Goal: Transaction & Acquisition: Download file/media

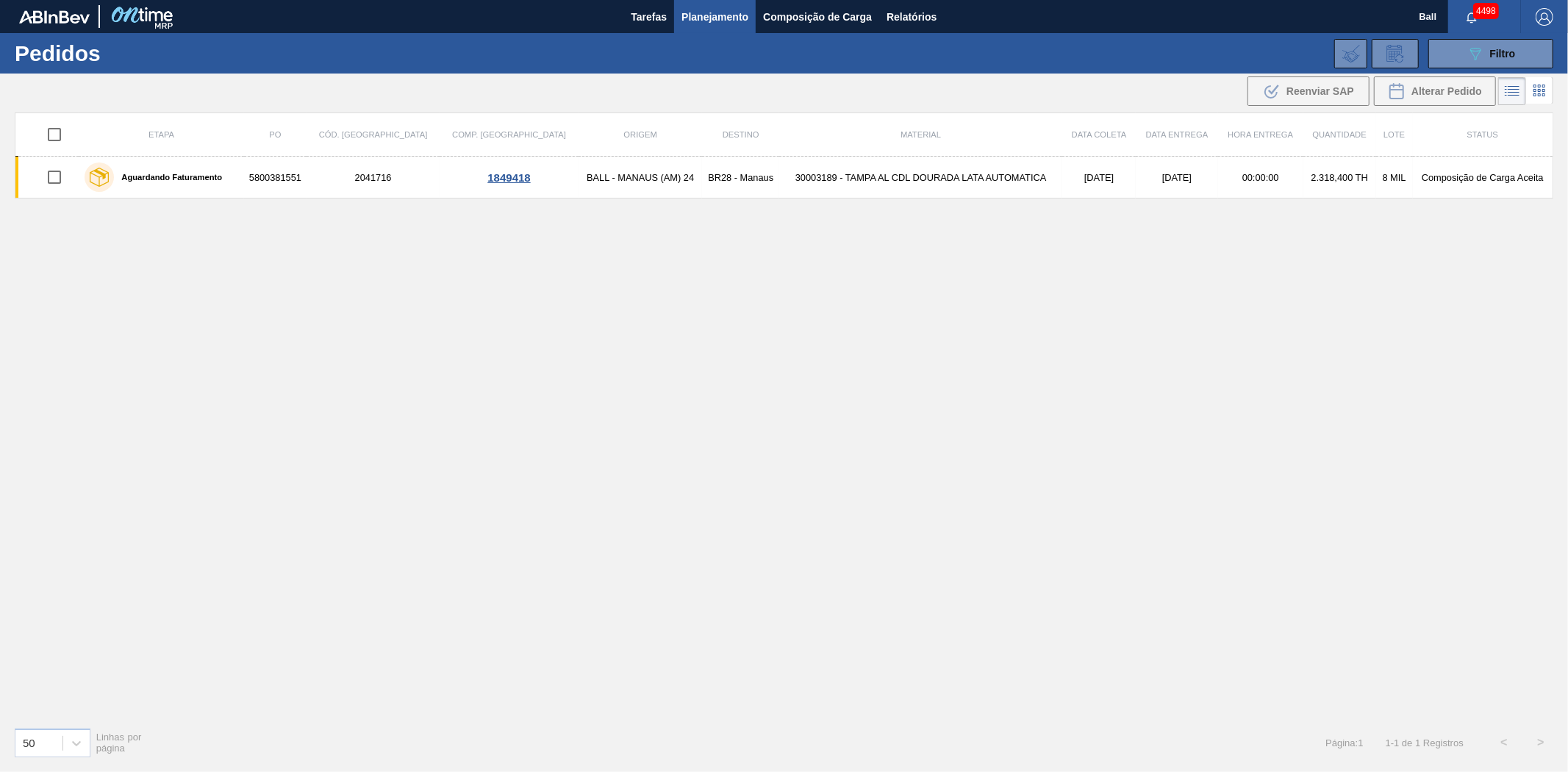
click at [1507, 36] on div "089F7B8B-B2A5-4AFE-B5C0-19BA573D28AC Filtro Código Pedido Portal Códido PO SAP …" at bounding box center [900, 53] width 1323 height 44
click at [1502, 52] on span "Filtro" at bounding box center [1503, 53] width 26 height 12
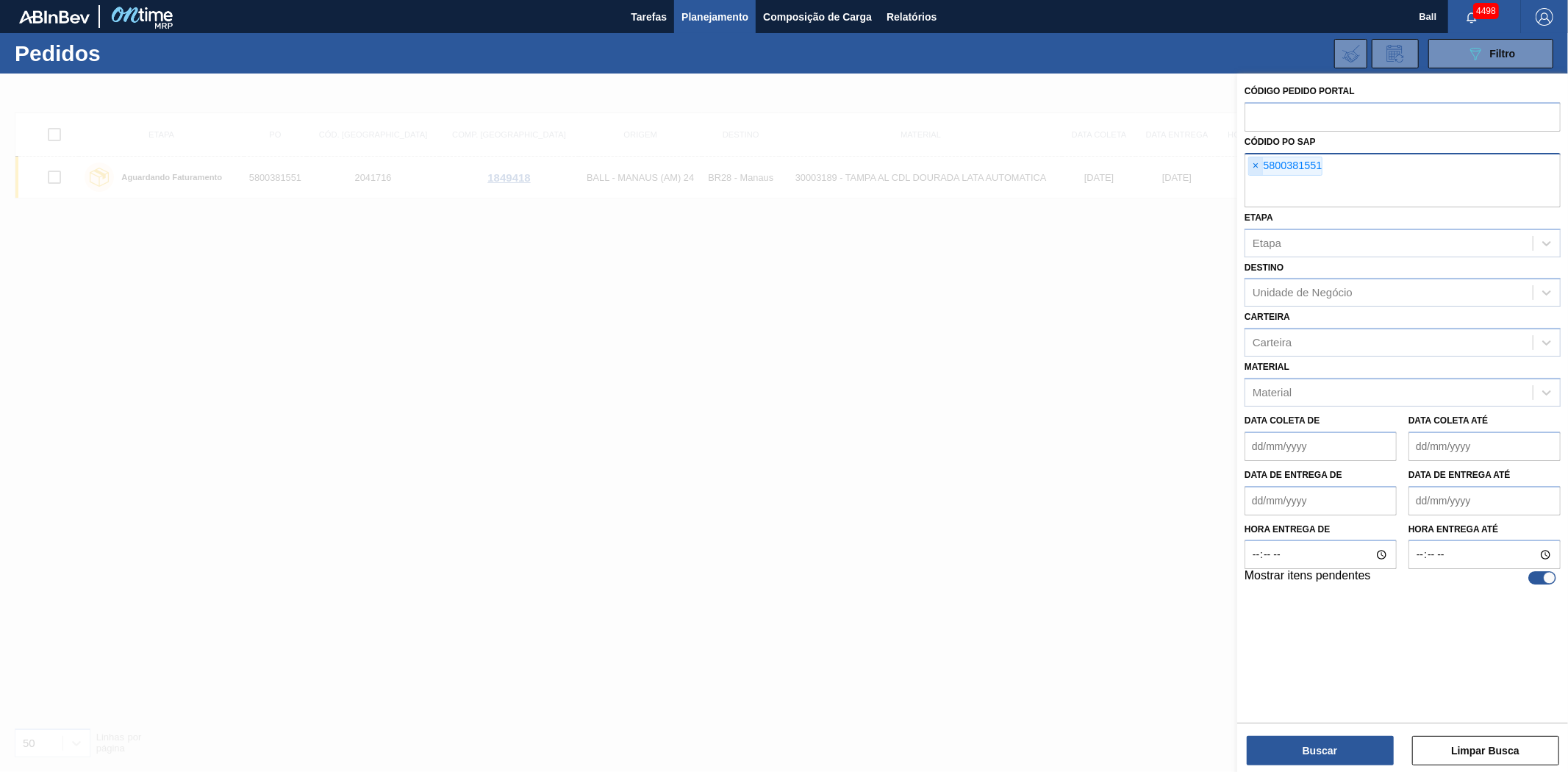
click at [1258, 164] on span "×" at bounding box center [1256, 167] width 14 height 18
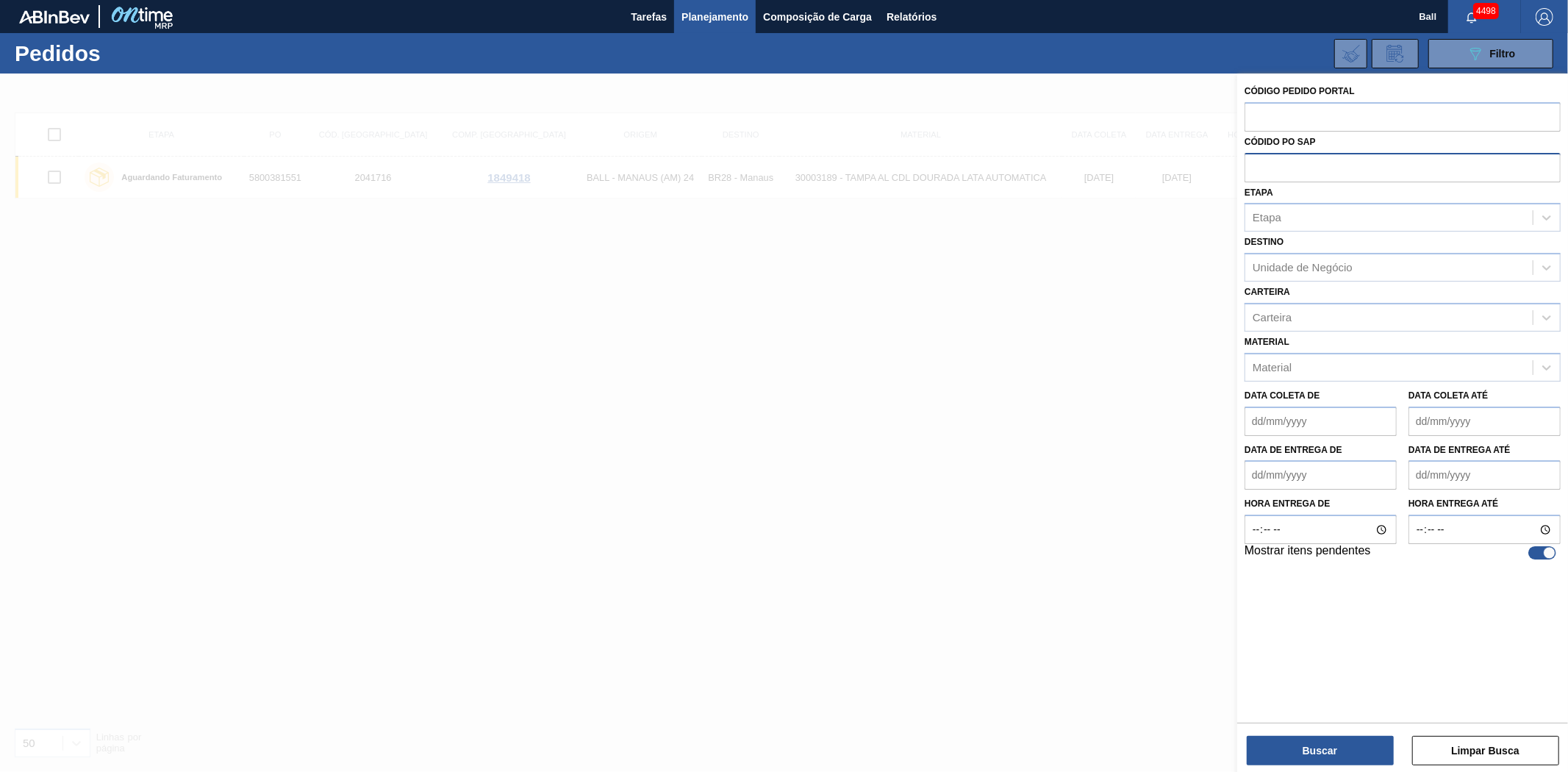
paste input "5800340592"
type input "5800340592"
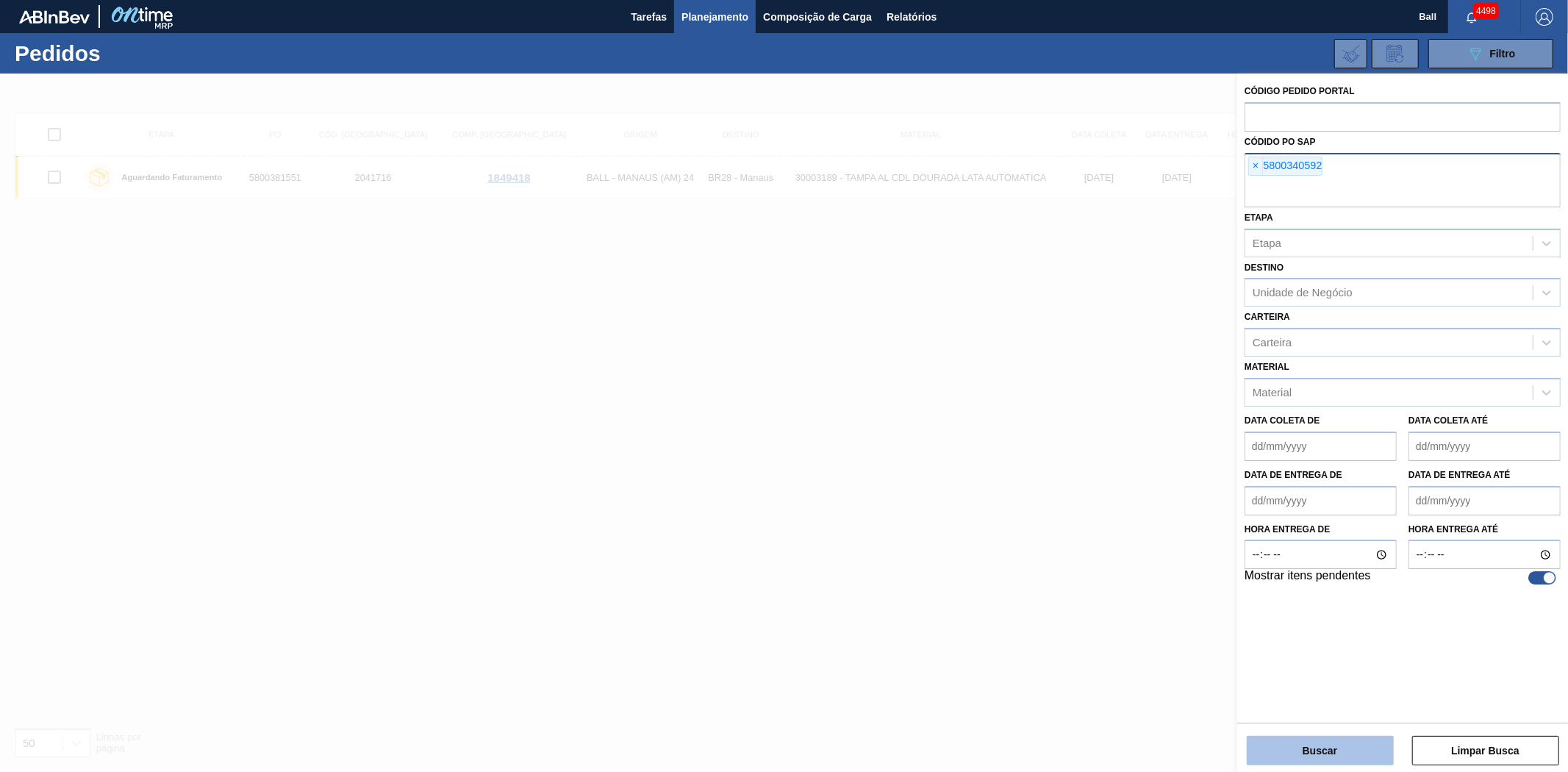
click at [1349, 759] on button "Buscar" at bounding box center [1321, 751] width 147 height 29
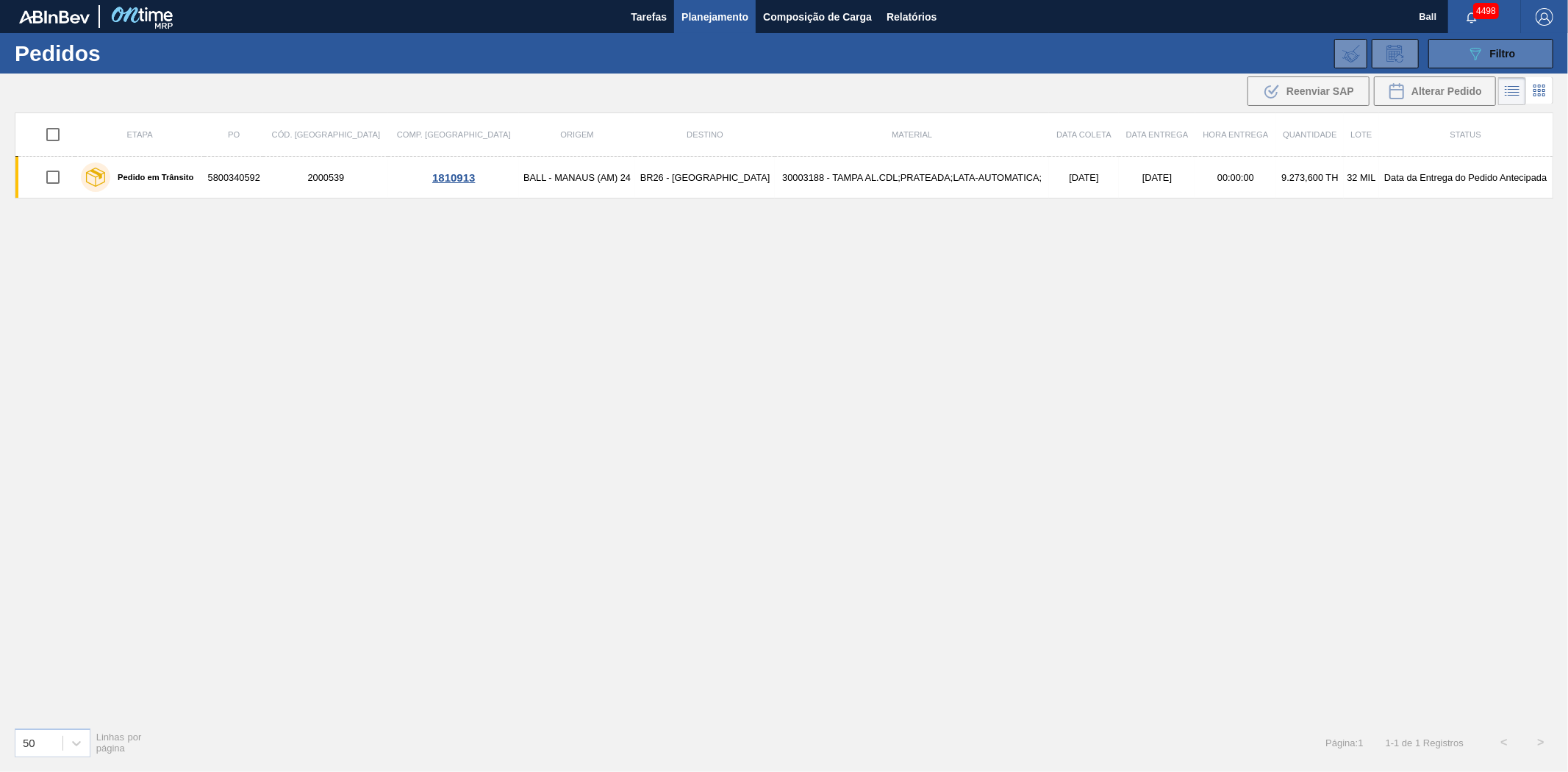
click at [1524, 54] on button "089F7B8B-B2A5-4AFE-B5C0-19BA573D28AC Filtro" at bounding box center [1491, 53] width 125 height 29
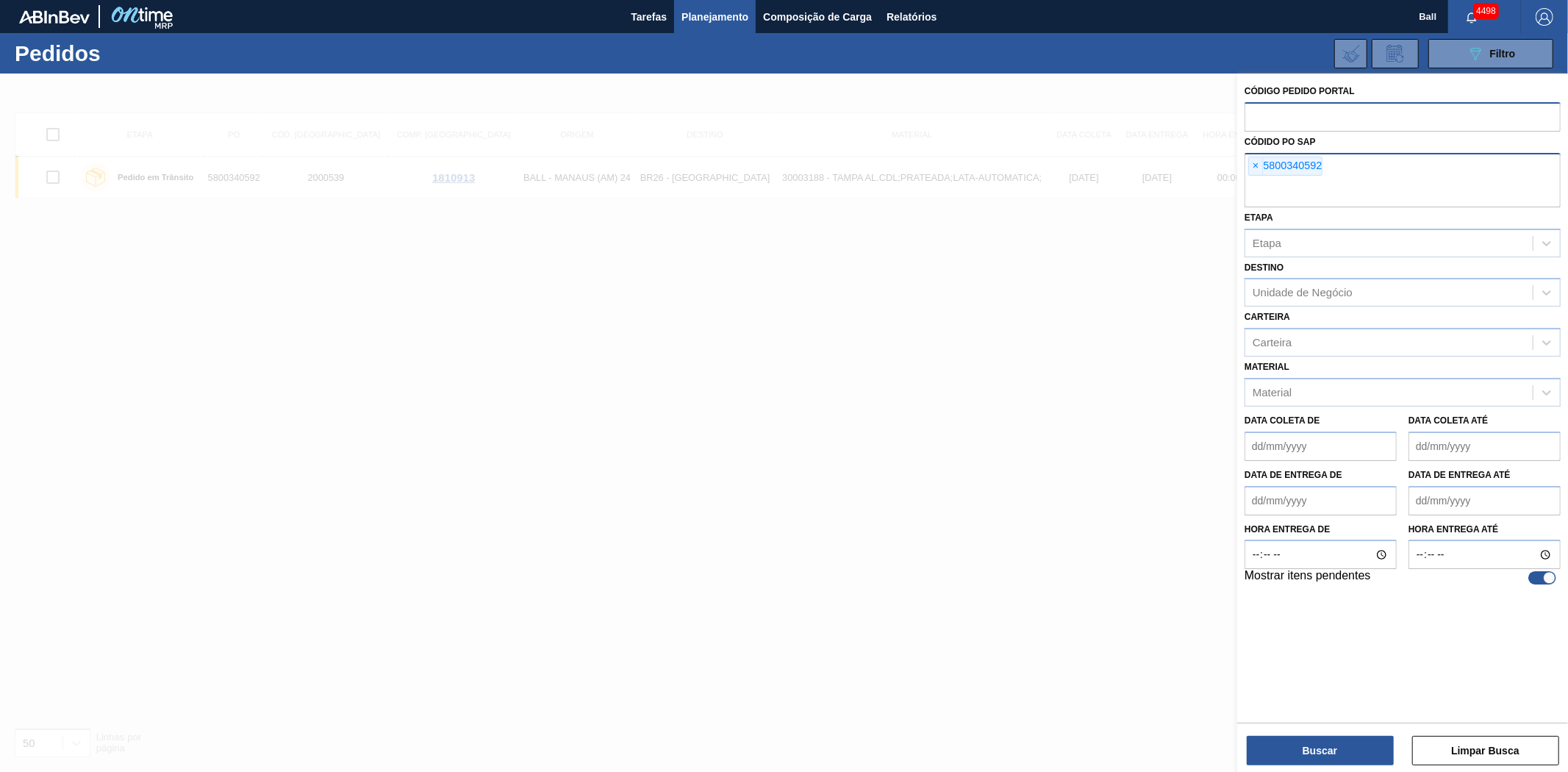
click at [1331, 113] on input "text" at bounding box center [1402, 116] width 316 height 28
click at [1262, 165] on span "×" at bounding box center [1256, 167] width 14 height 18
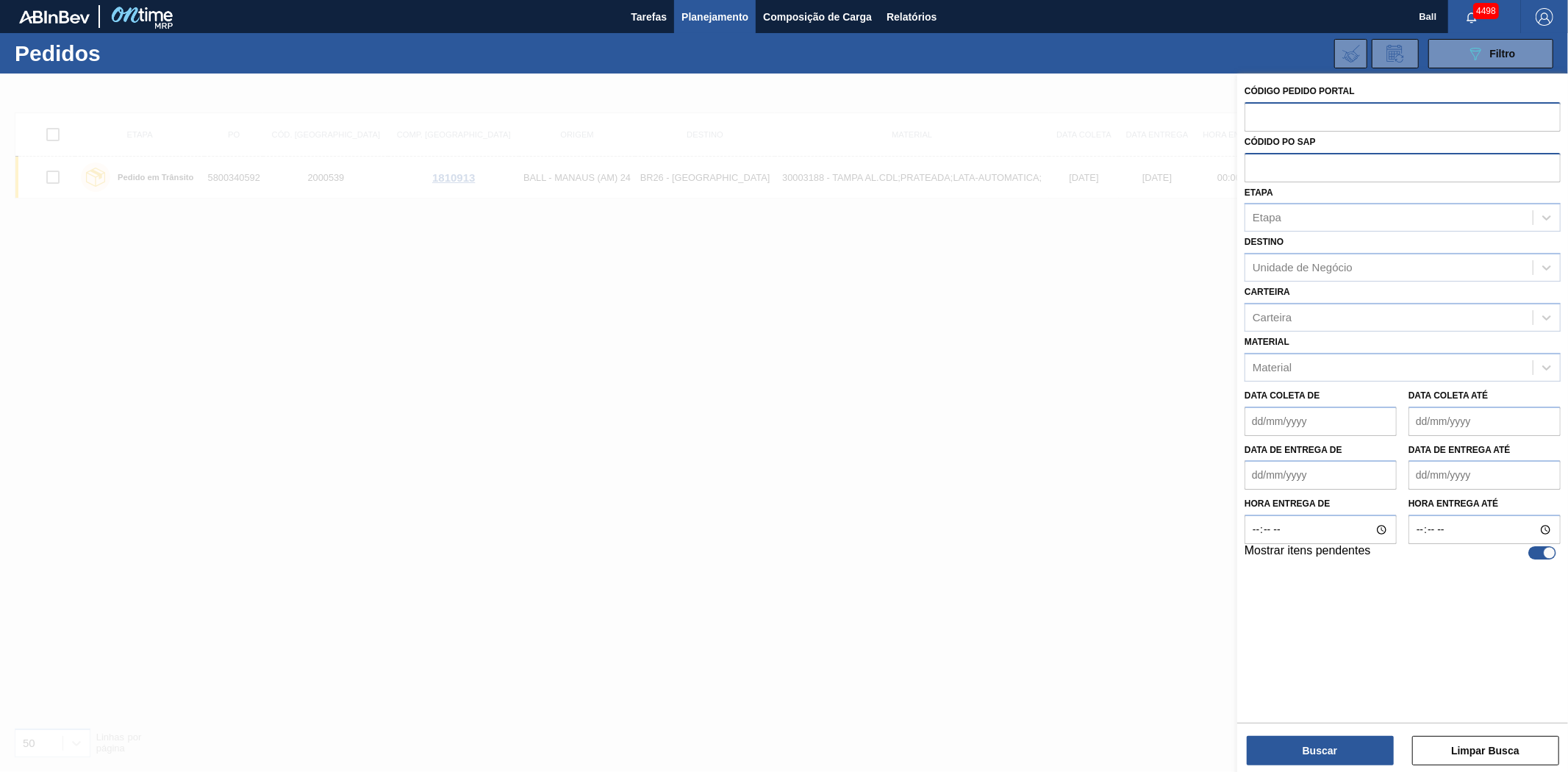
click at [1289, 119] on input "text" at bounding box center [1402, 116] width 316 height 28
click at [923, 8] on span "Relatórios" at bounding box center [912, 17] width 50 height 18
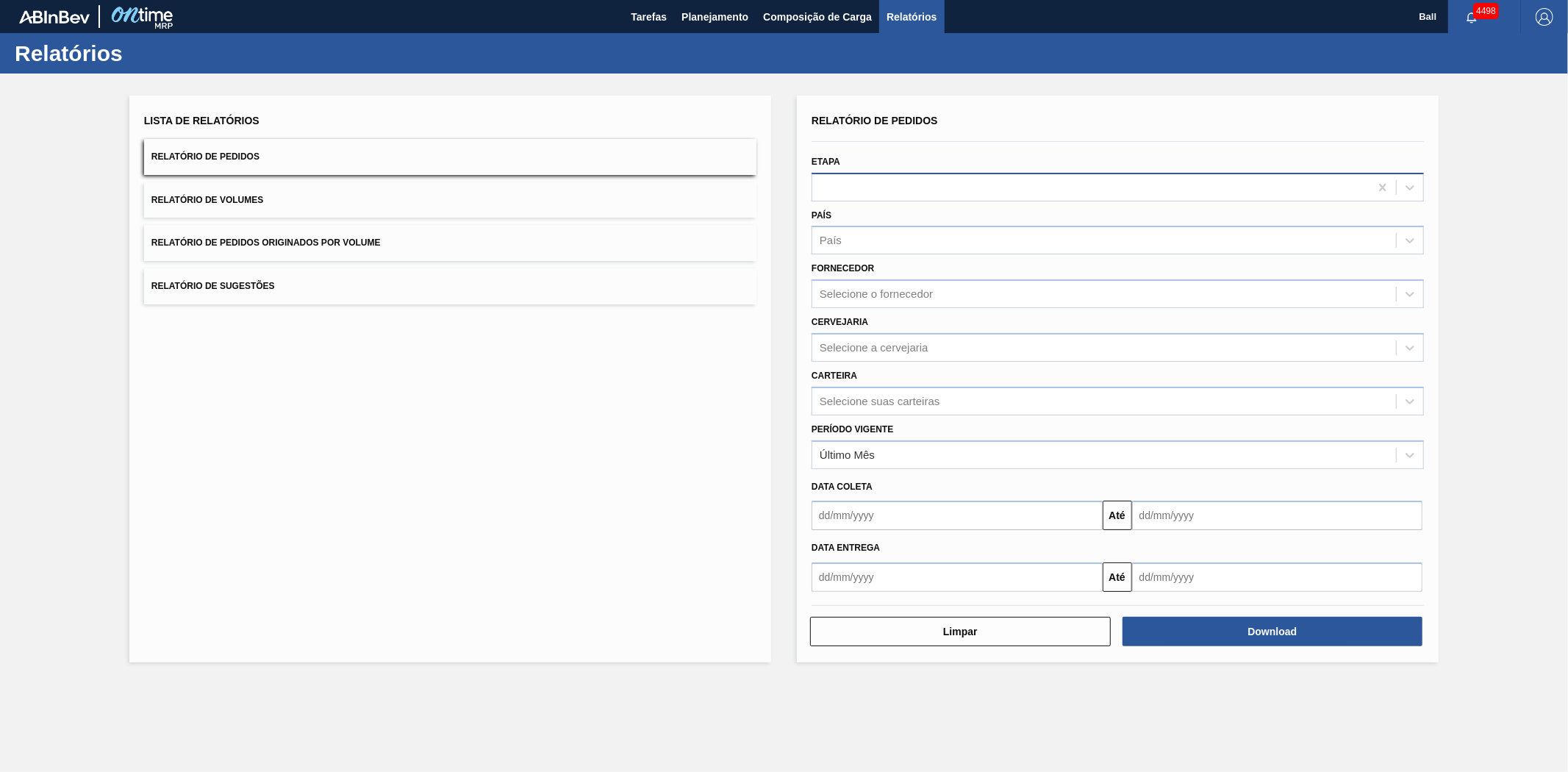
click at [856, 188] on div at bounding box center [1091, 187] width 558 height 21
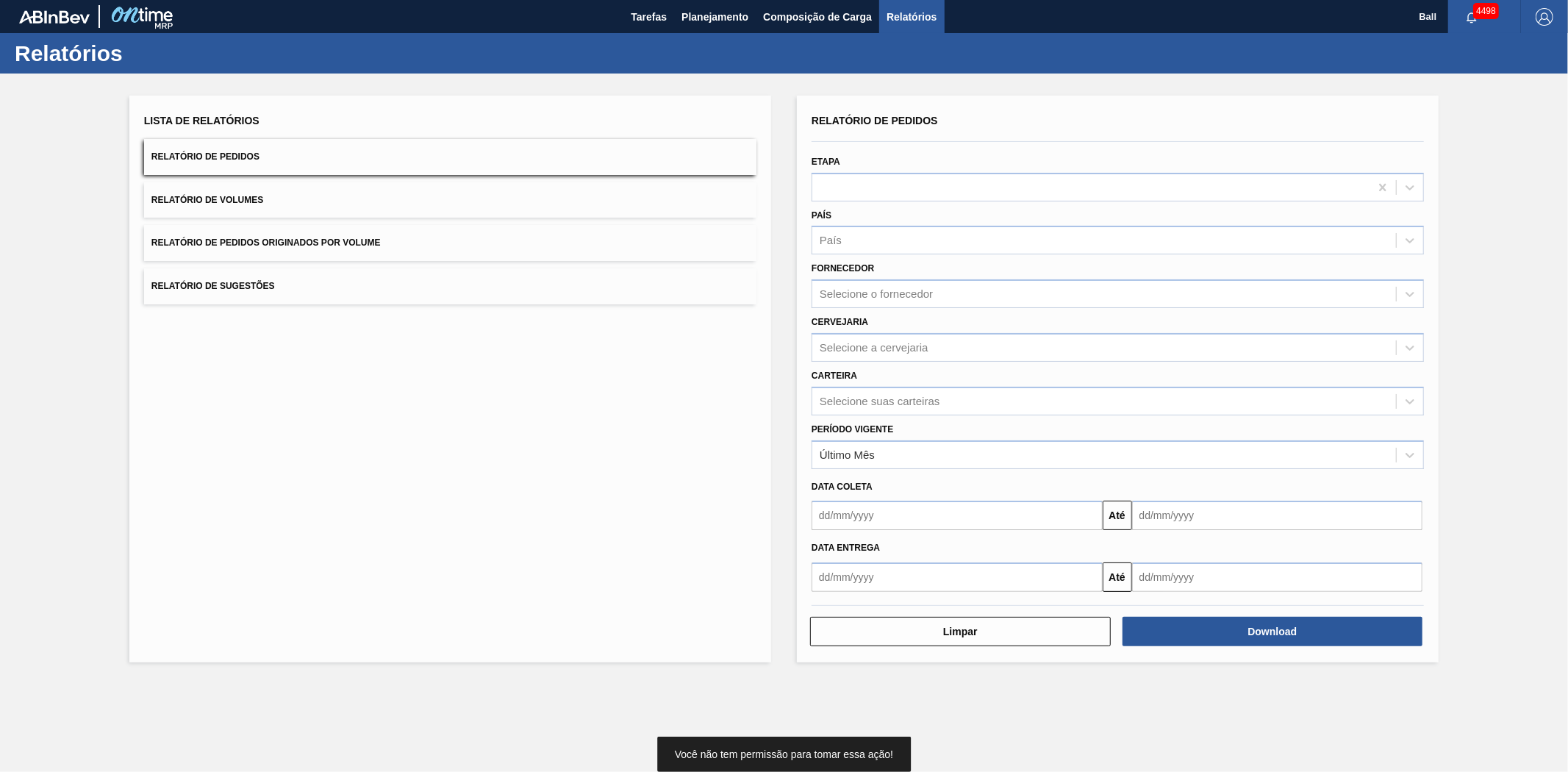
click at [636, 284] on button "Relatório de Sugestões" at bounding box center [450, 286] width 613 height 36
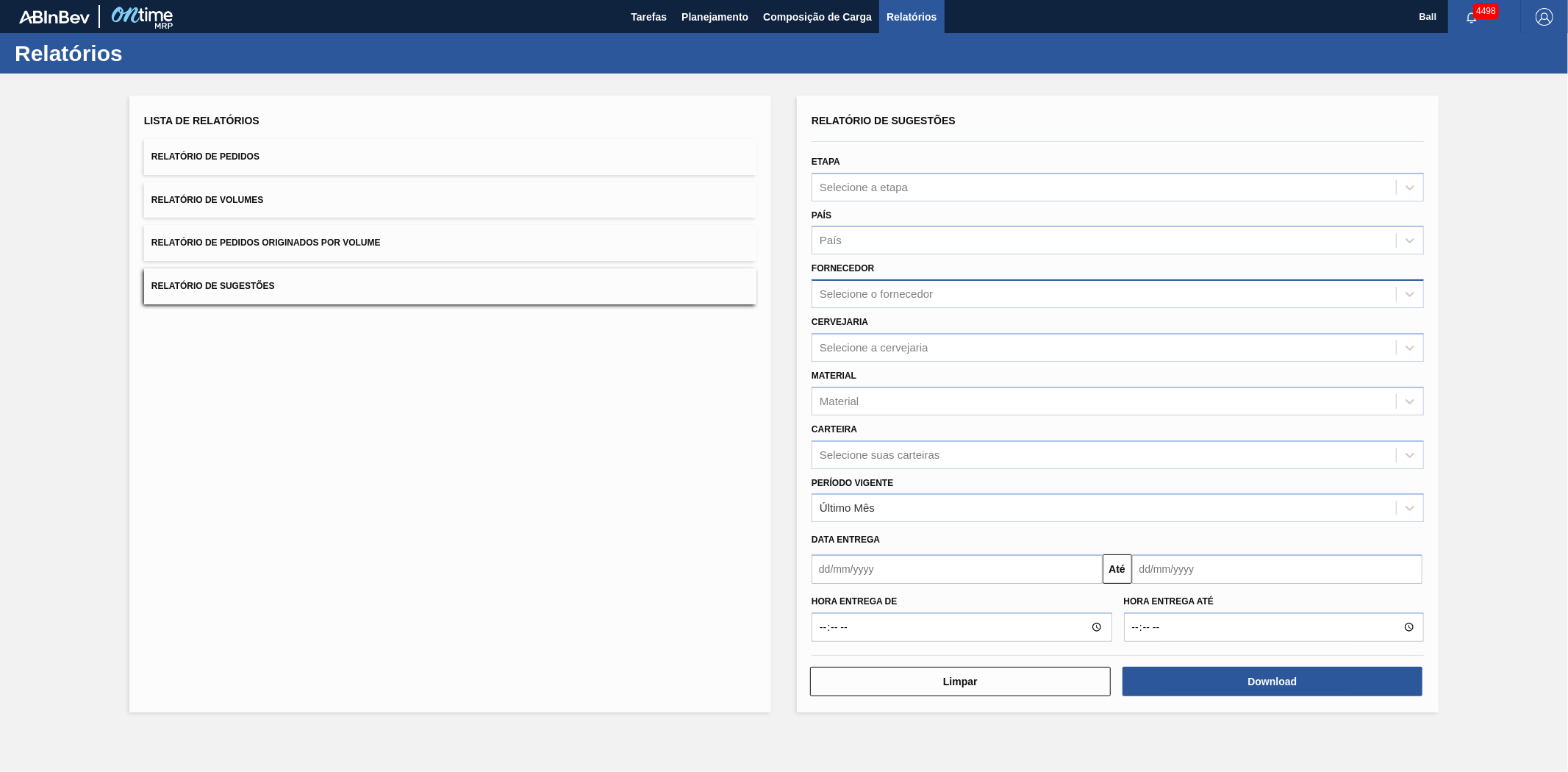
click at [873, 294] on div "Selecione o fornecedor" at bounding box center [876, 294] width 113 height 12
click at [863, 348] on div "Selecione a cervejaria" at bounding box center [874, 347] width 109 height 12
type input "jacare"
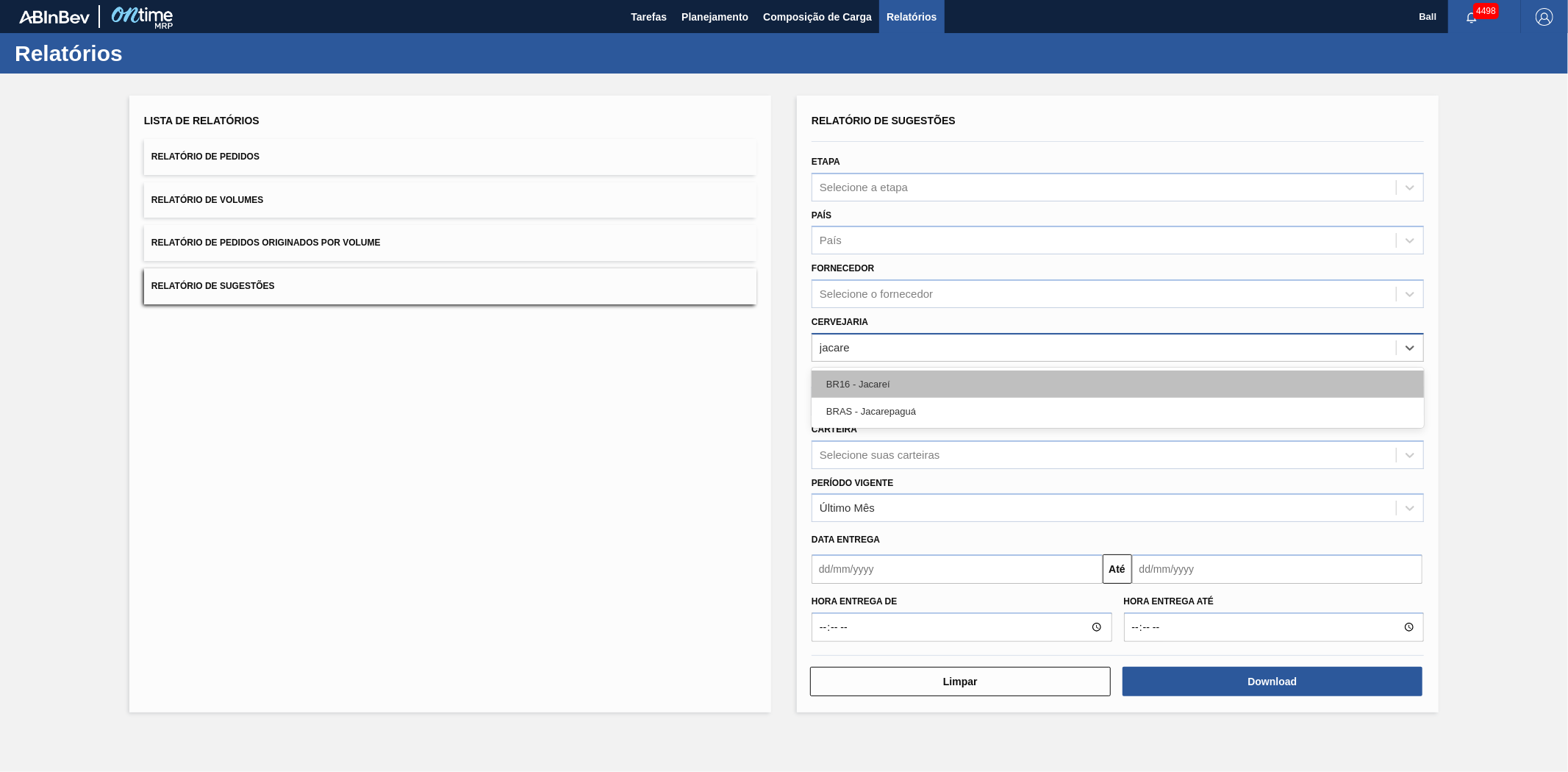
click at [873, 382] on div "BR16 - Jacareí" at bounding box center [1118, 384] width 613 height 27
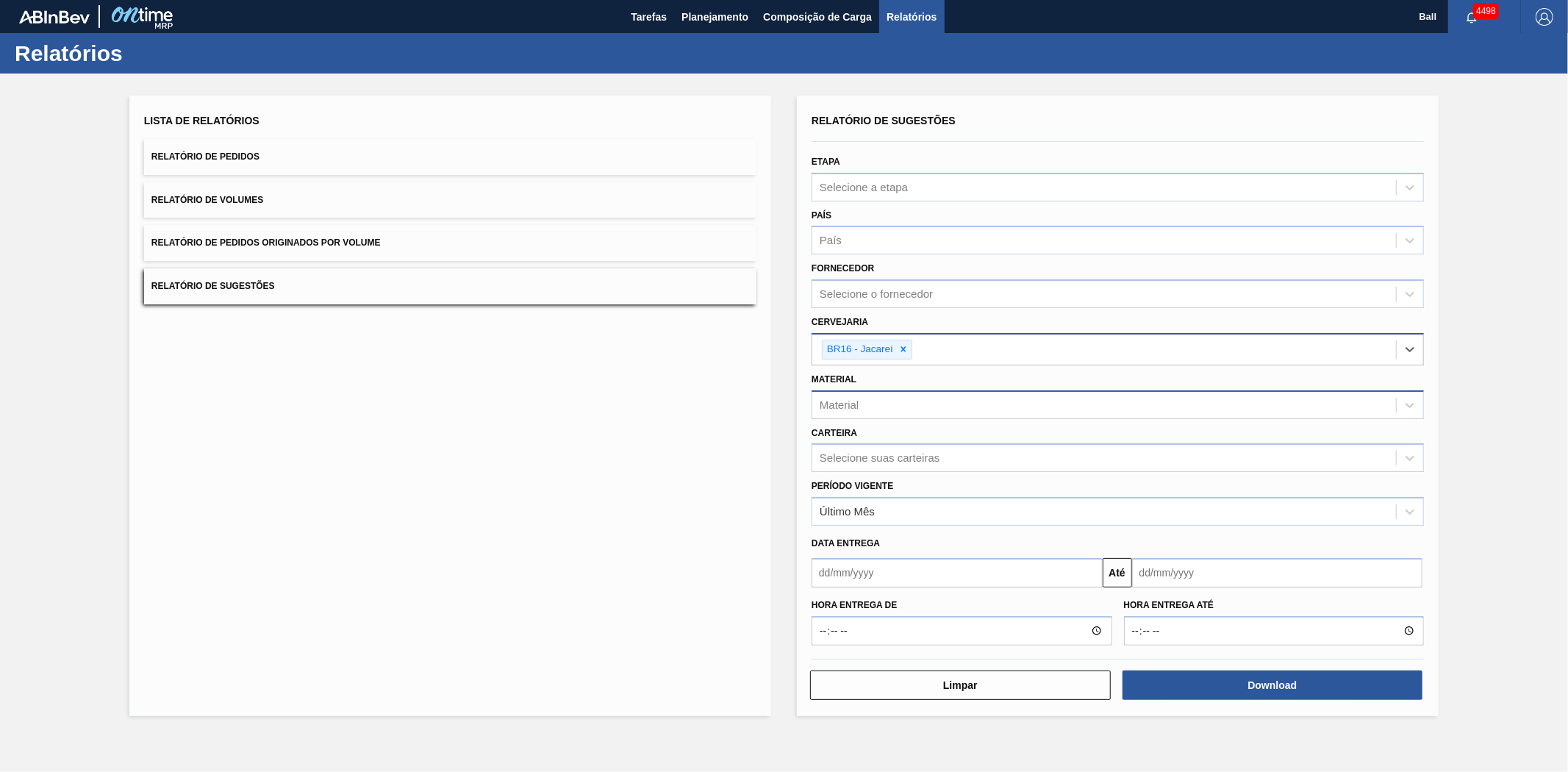
click at [866, 403] on div "Material" at bounding box center [1104, 405] width 584 height 21
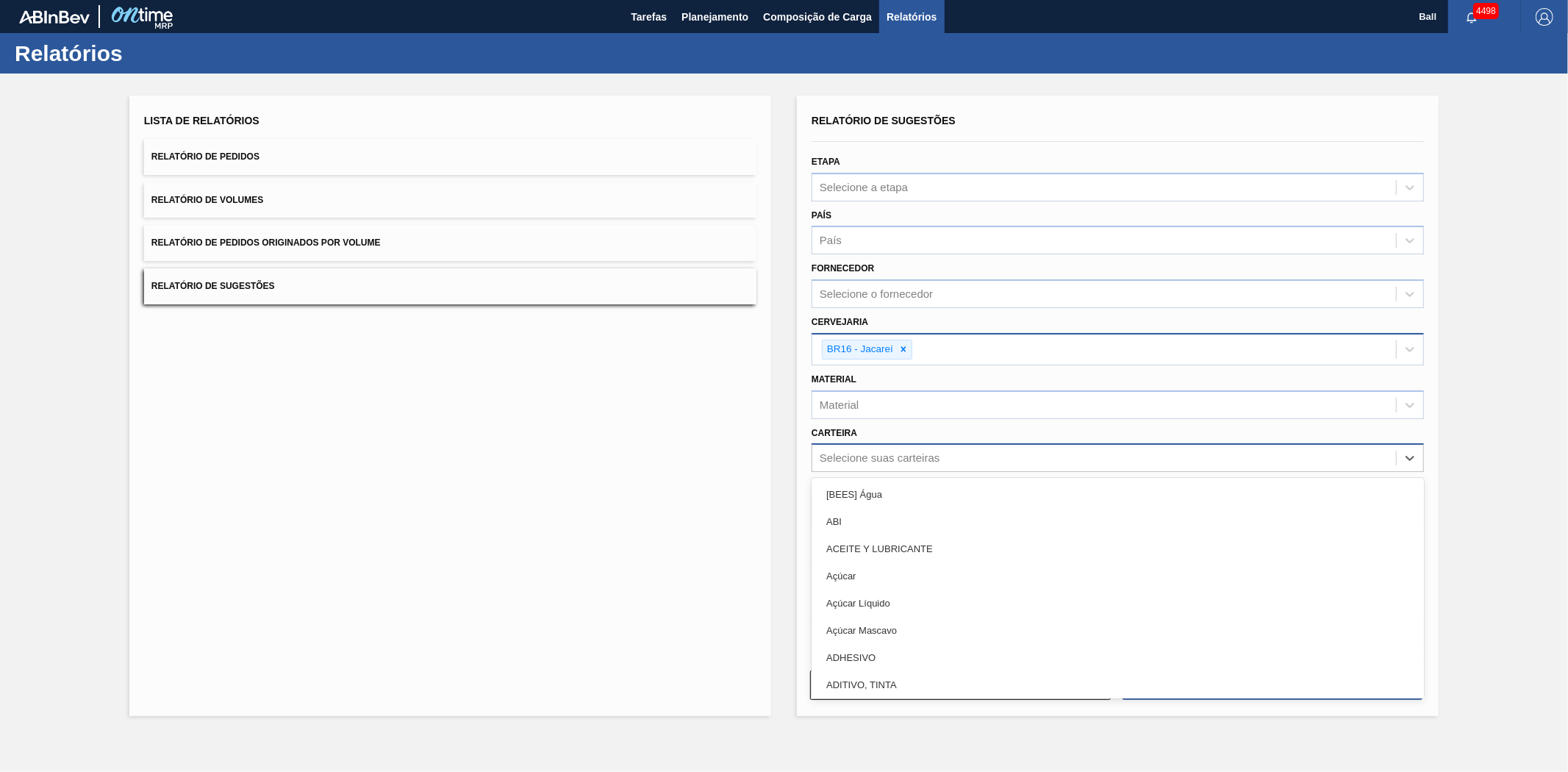
click at [864, 466] on div "Selecione suas carteiras" at bounding box center [1118, 458] width 613 height 28
type input "lata"
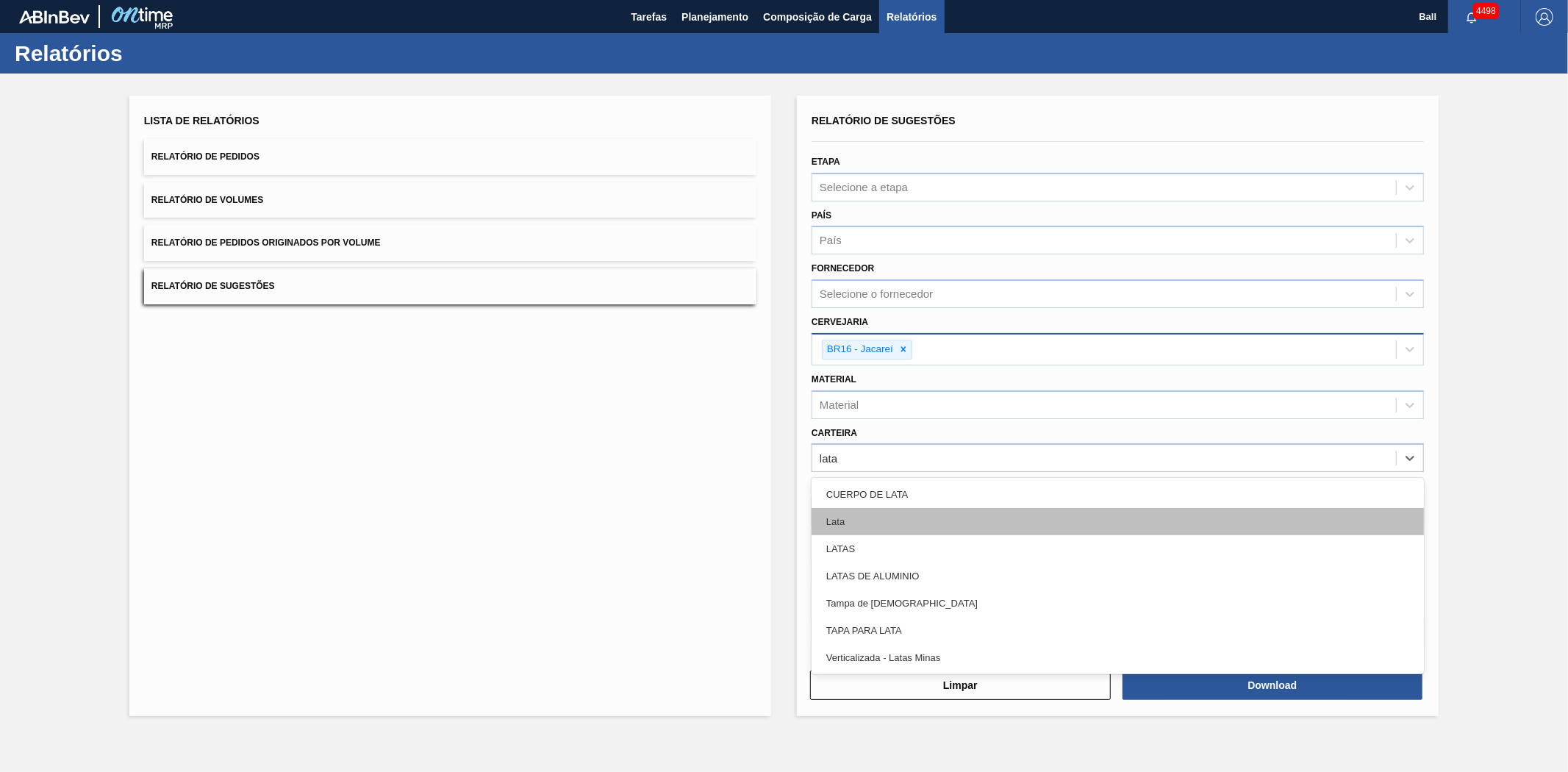
click at [847, 521] on div "Lata" at bounding box center [1118, 522] width 613 height 27
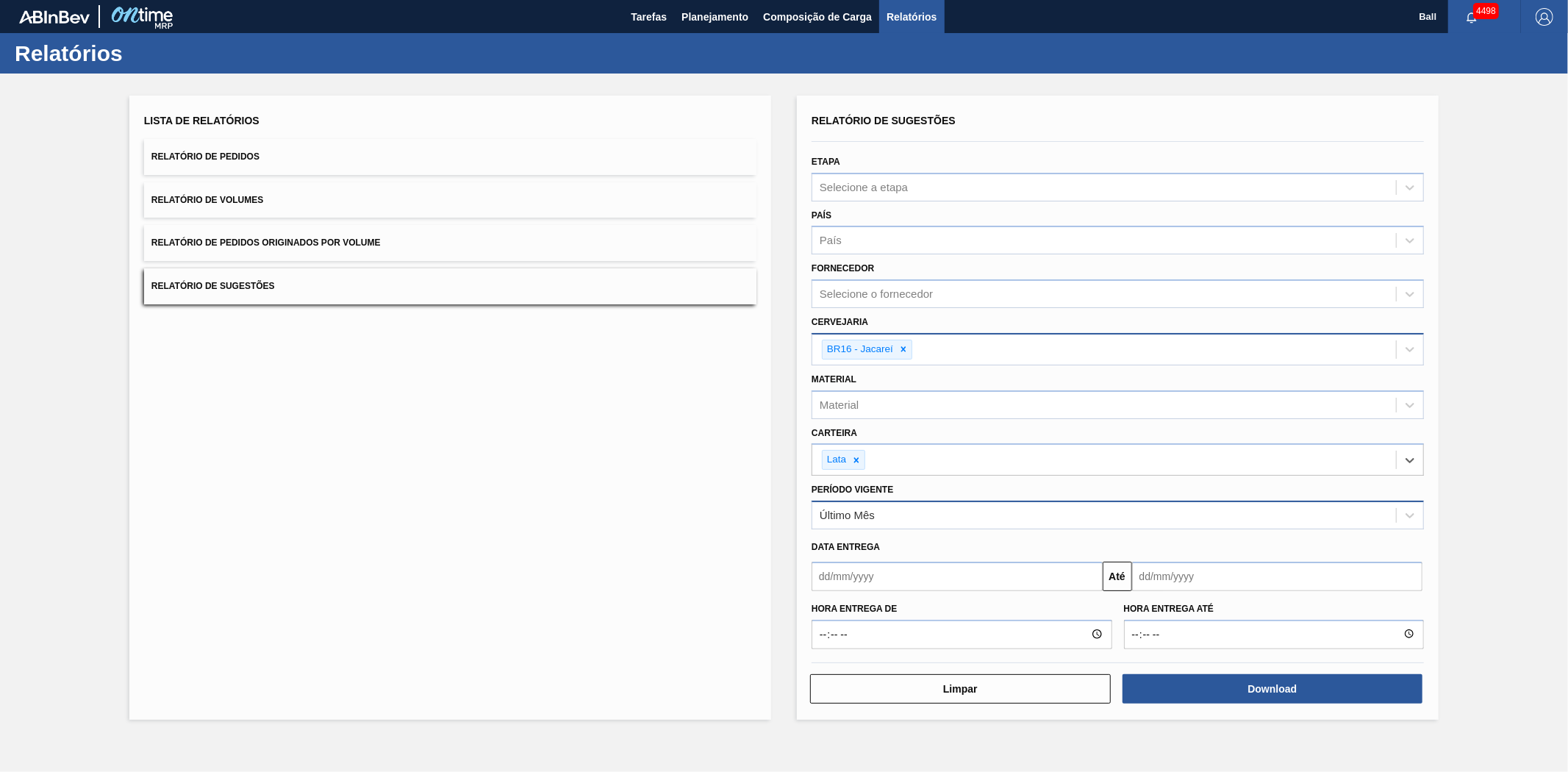
type input "t"
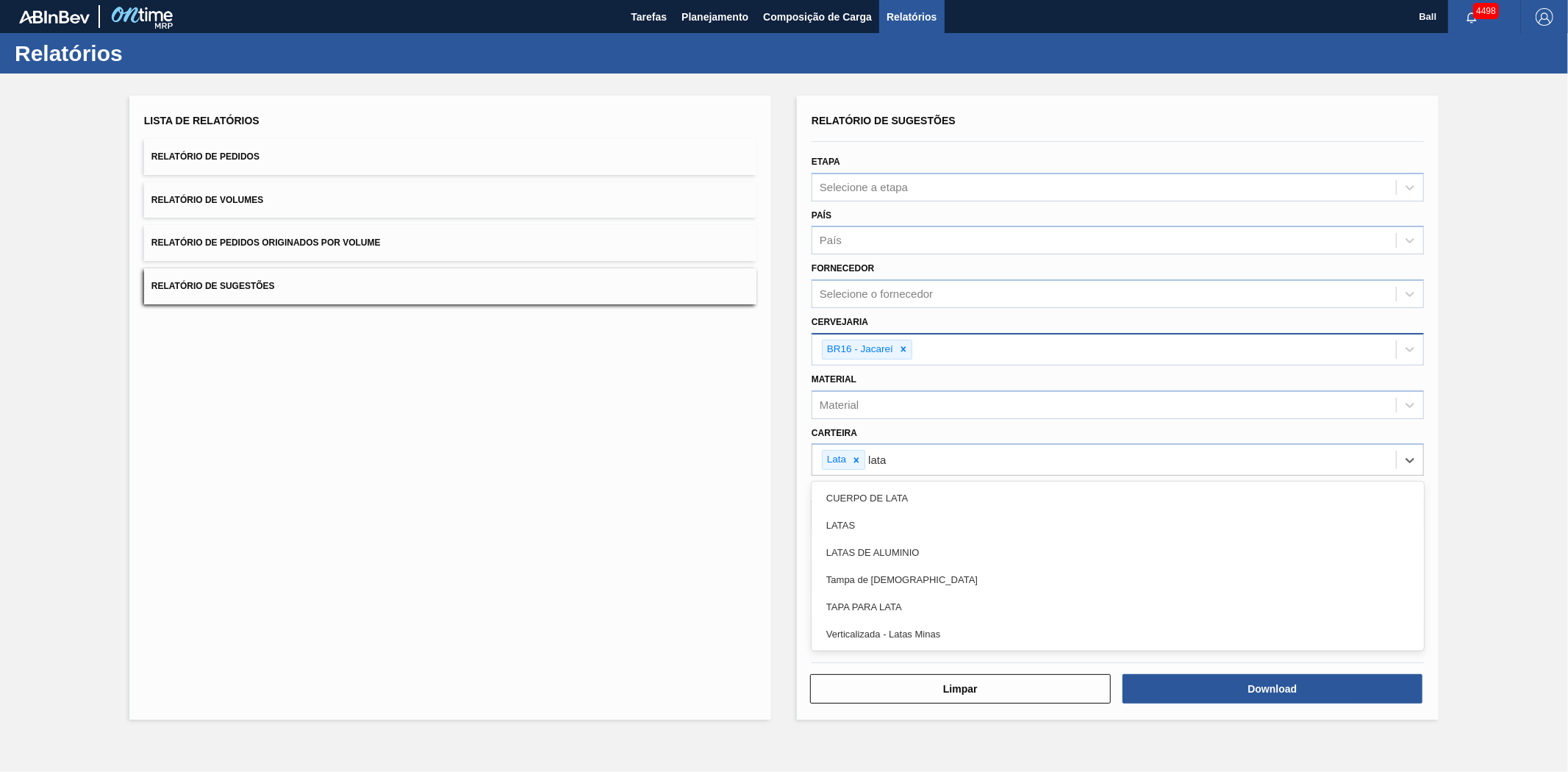
type input "latas"
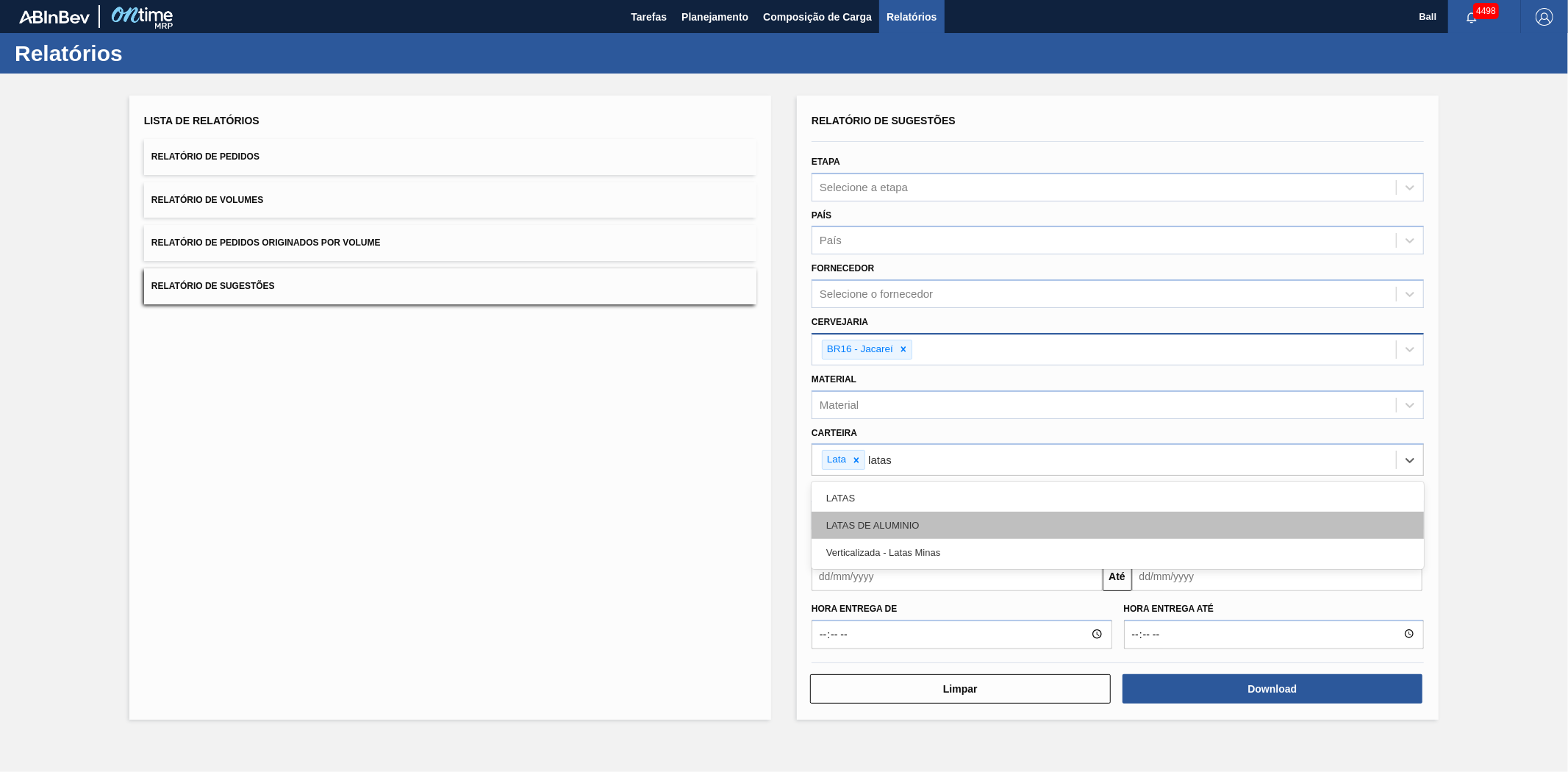
click at [870, 530] on div "LATAS DE ALUMINIO" at bounding box center [1118, 525] width 613 height 27
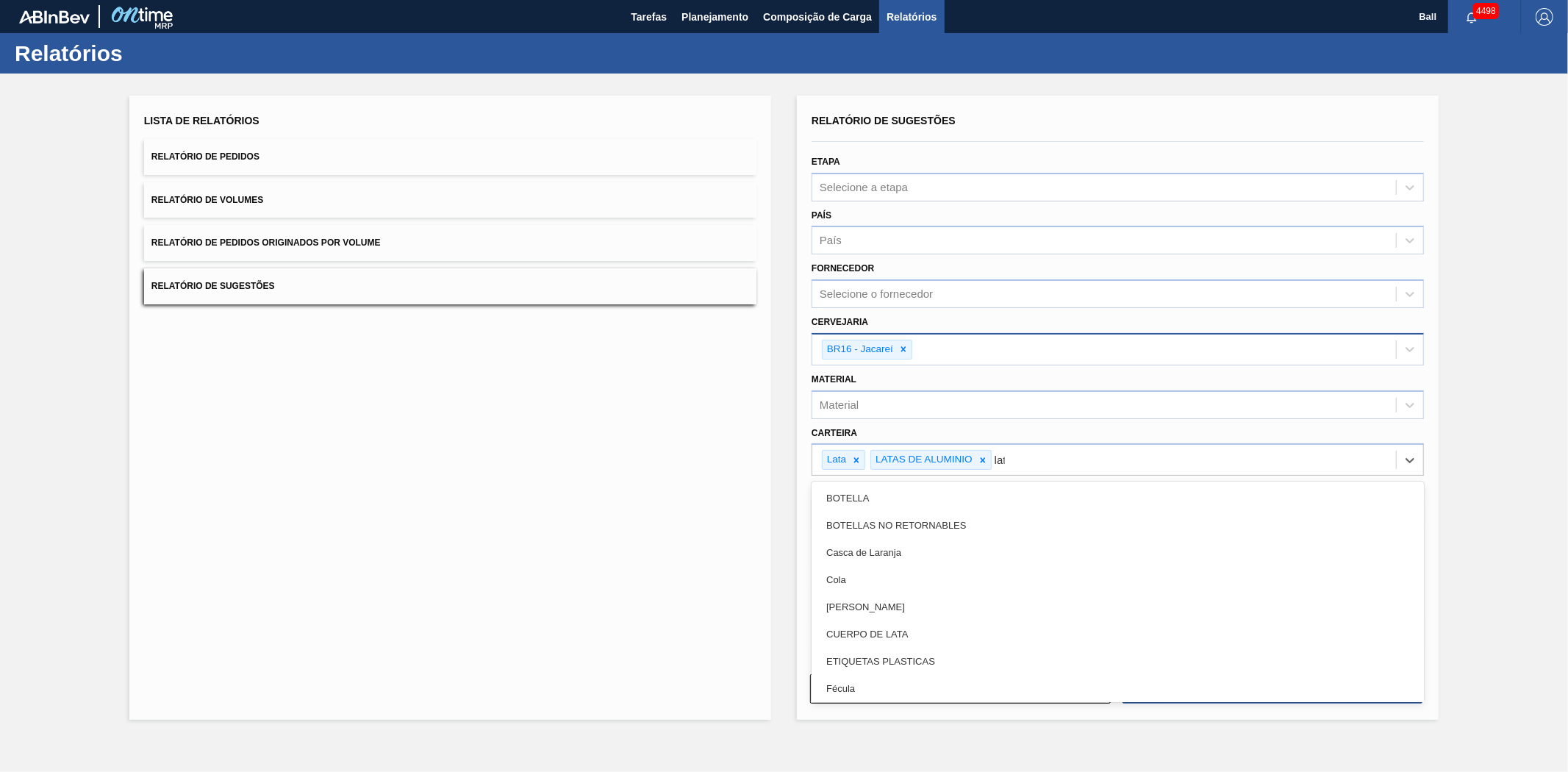
type input "lata"
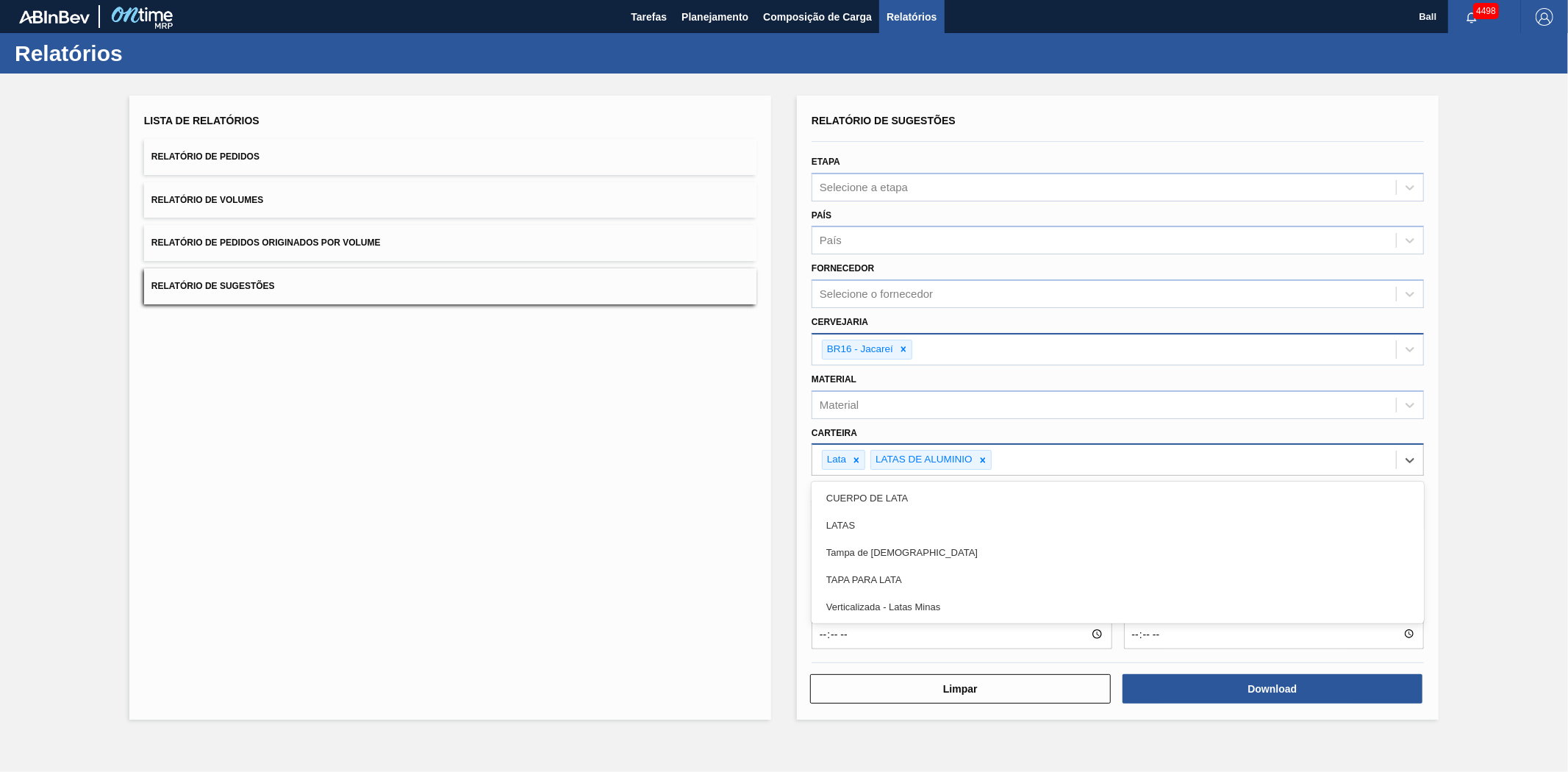
click at [1098, 445] on div "Lata LATAS DE ALUMINIO lata" at bounding box center [1104, 459] width 584 height 30
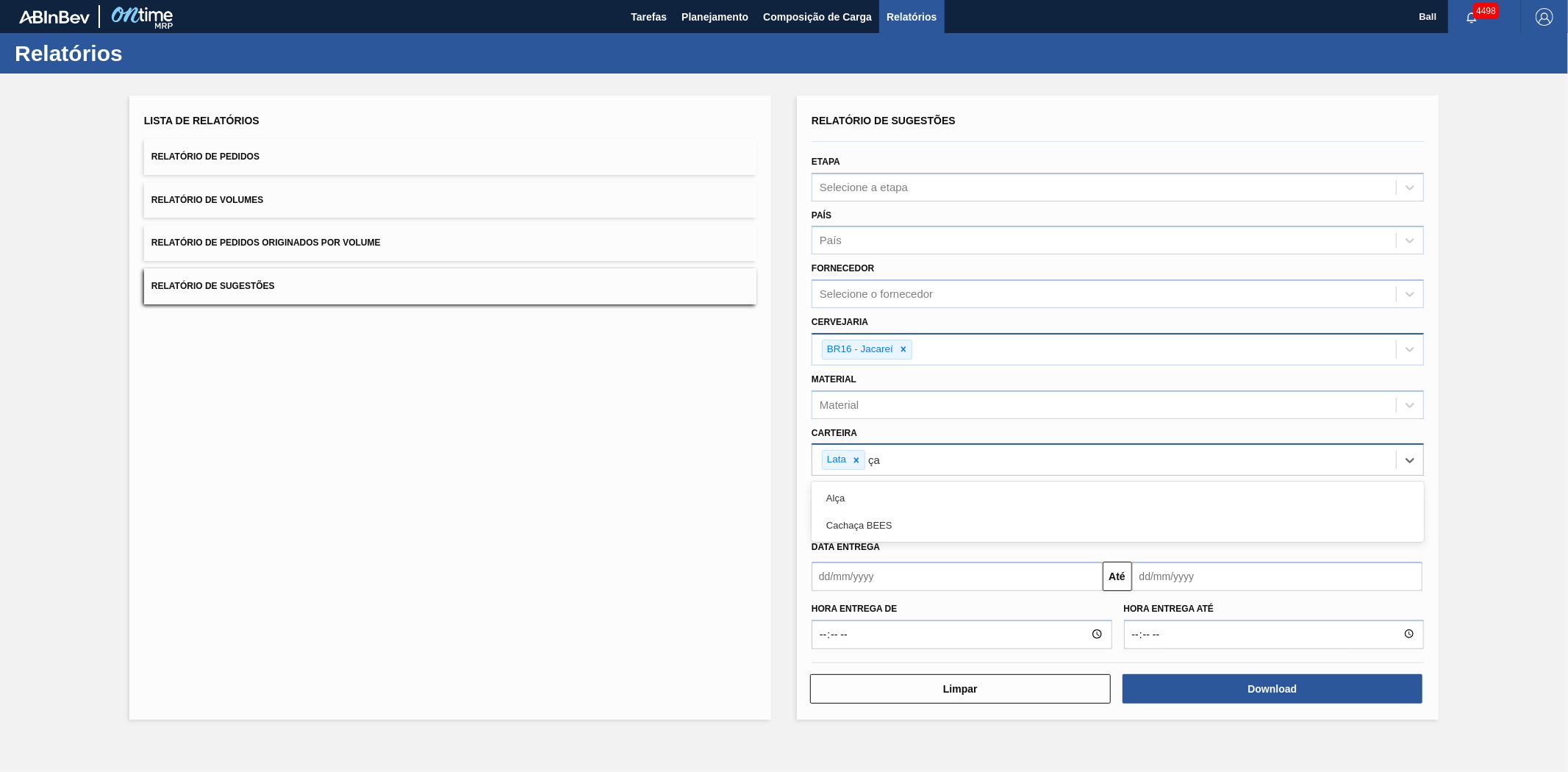
type input "ç"
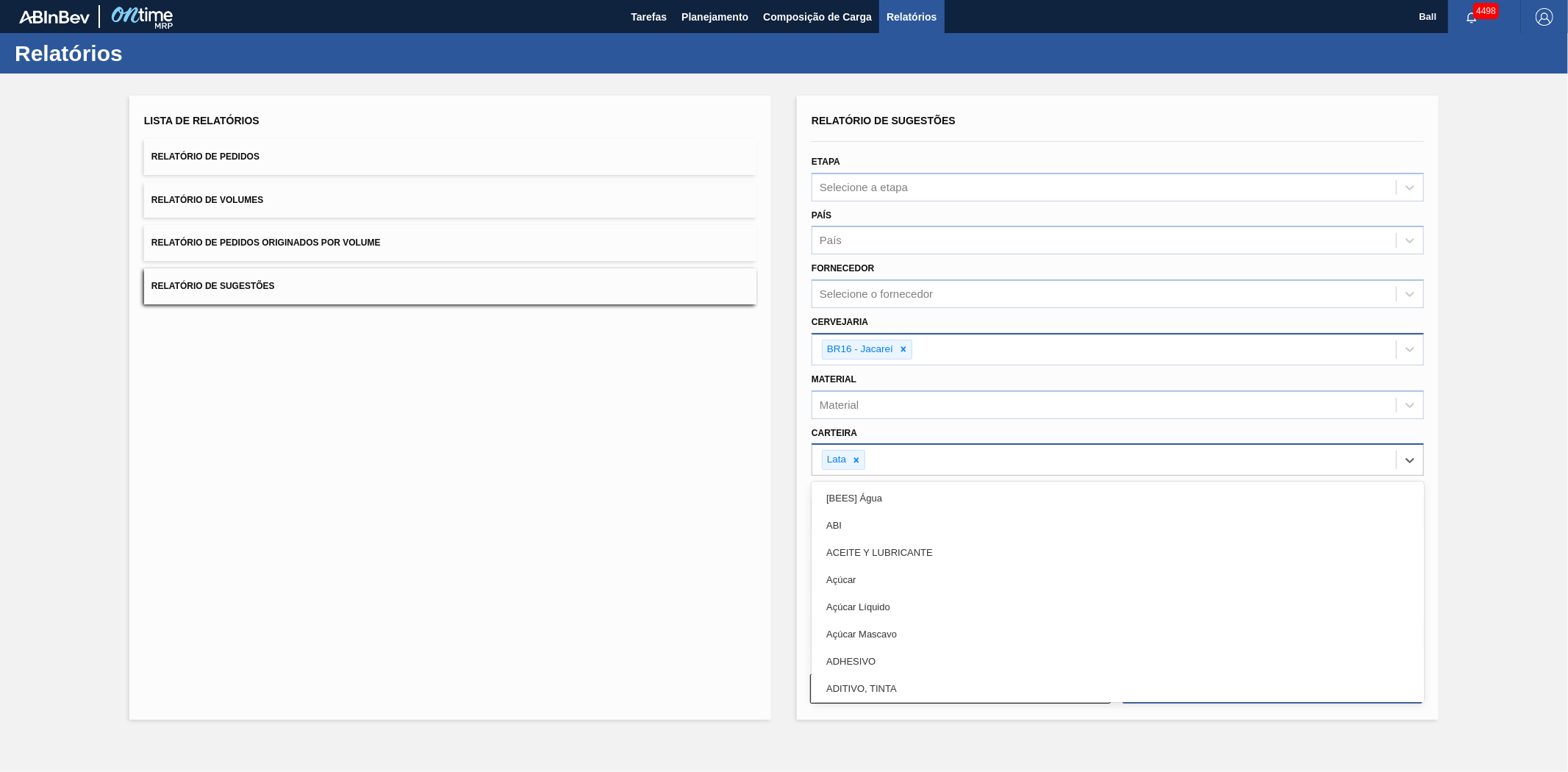
type input "ç"
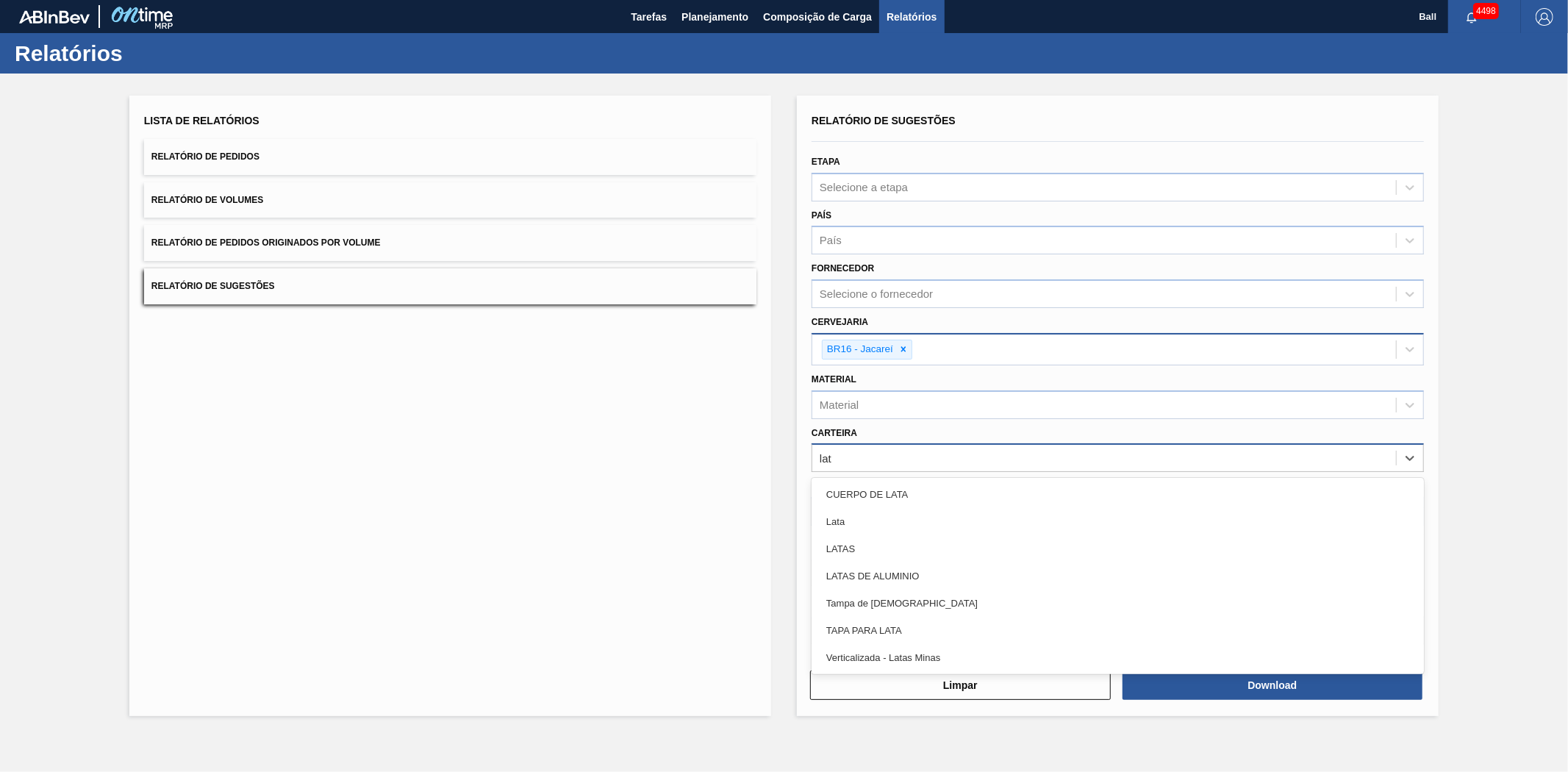
type input "lata"
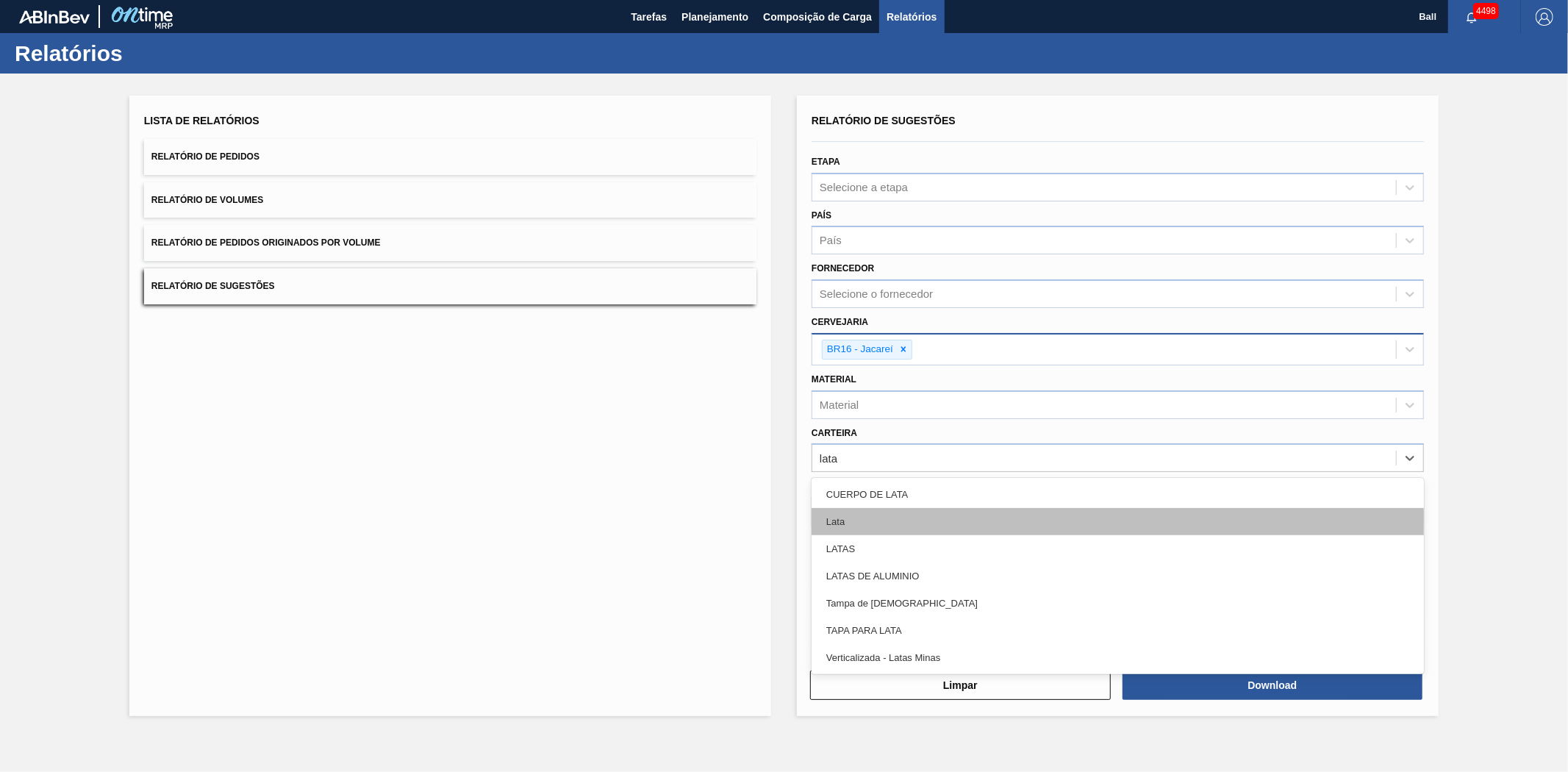
click at [893, 511] on div "Lata" at bounding box center [1118, 522] width 613 height 27
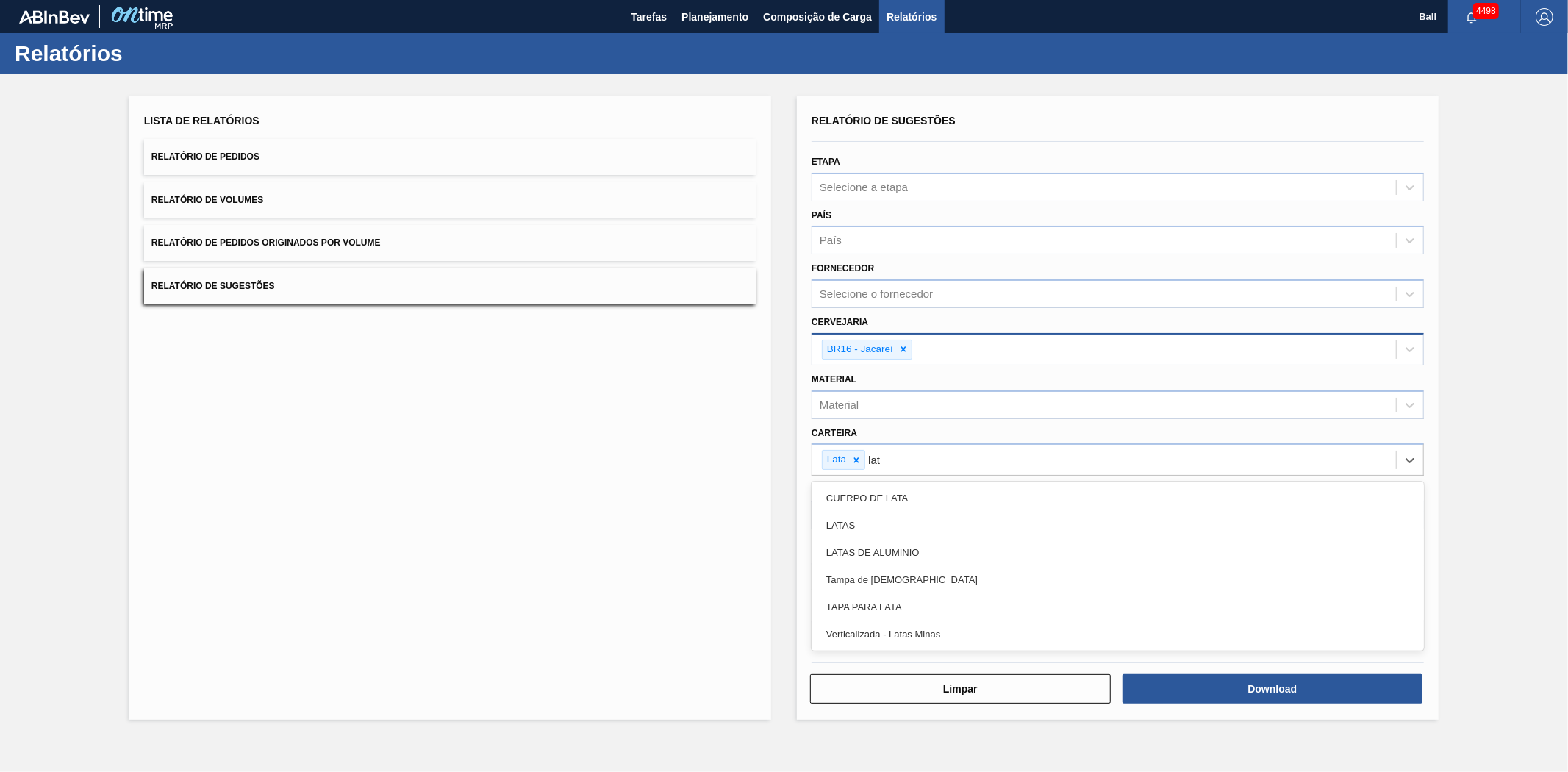
type input "lata"
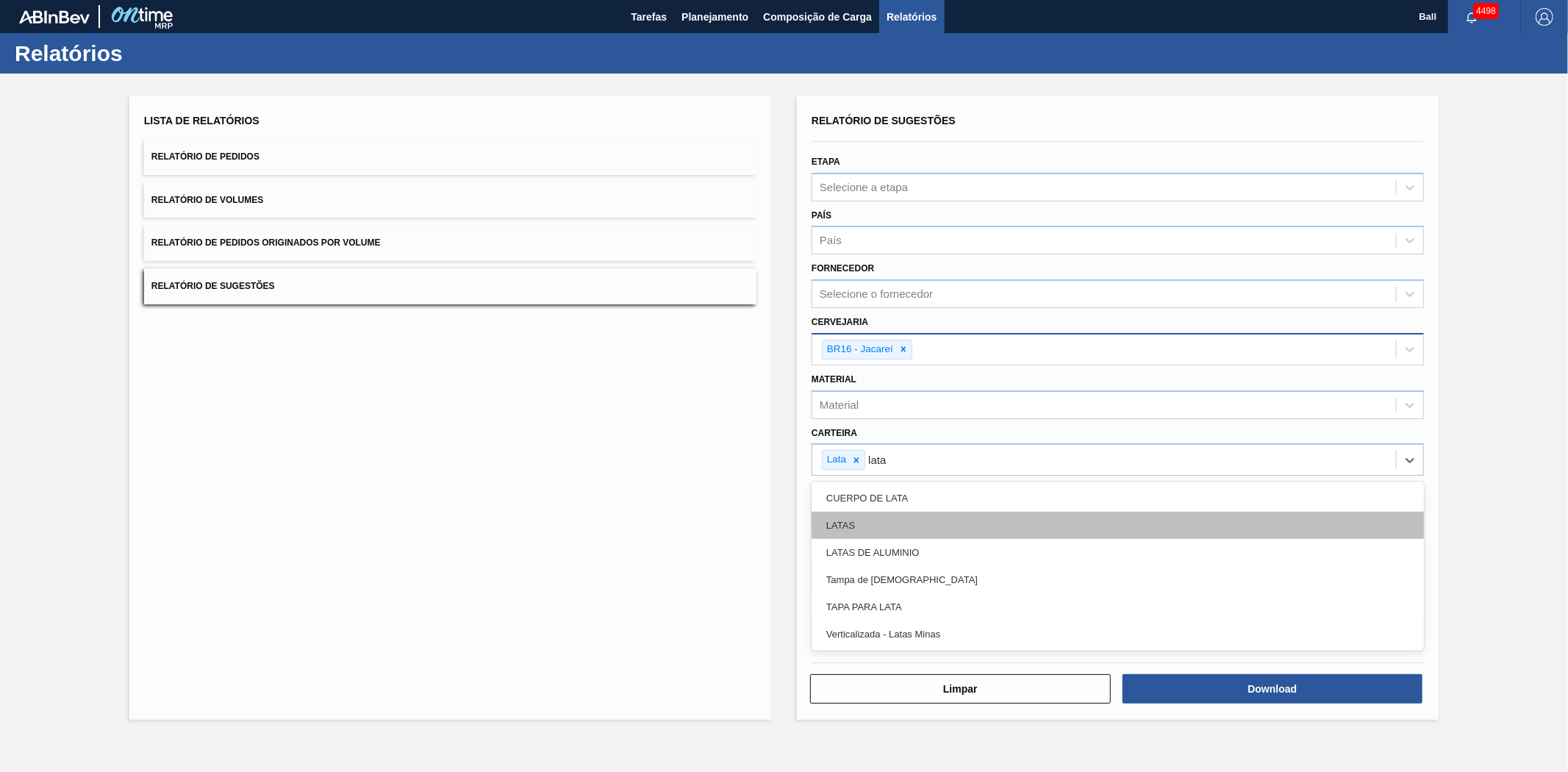
click at [873, 521] on div "LATAS" at bounding box center [1118, 525] width 613 height 27
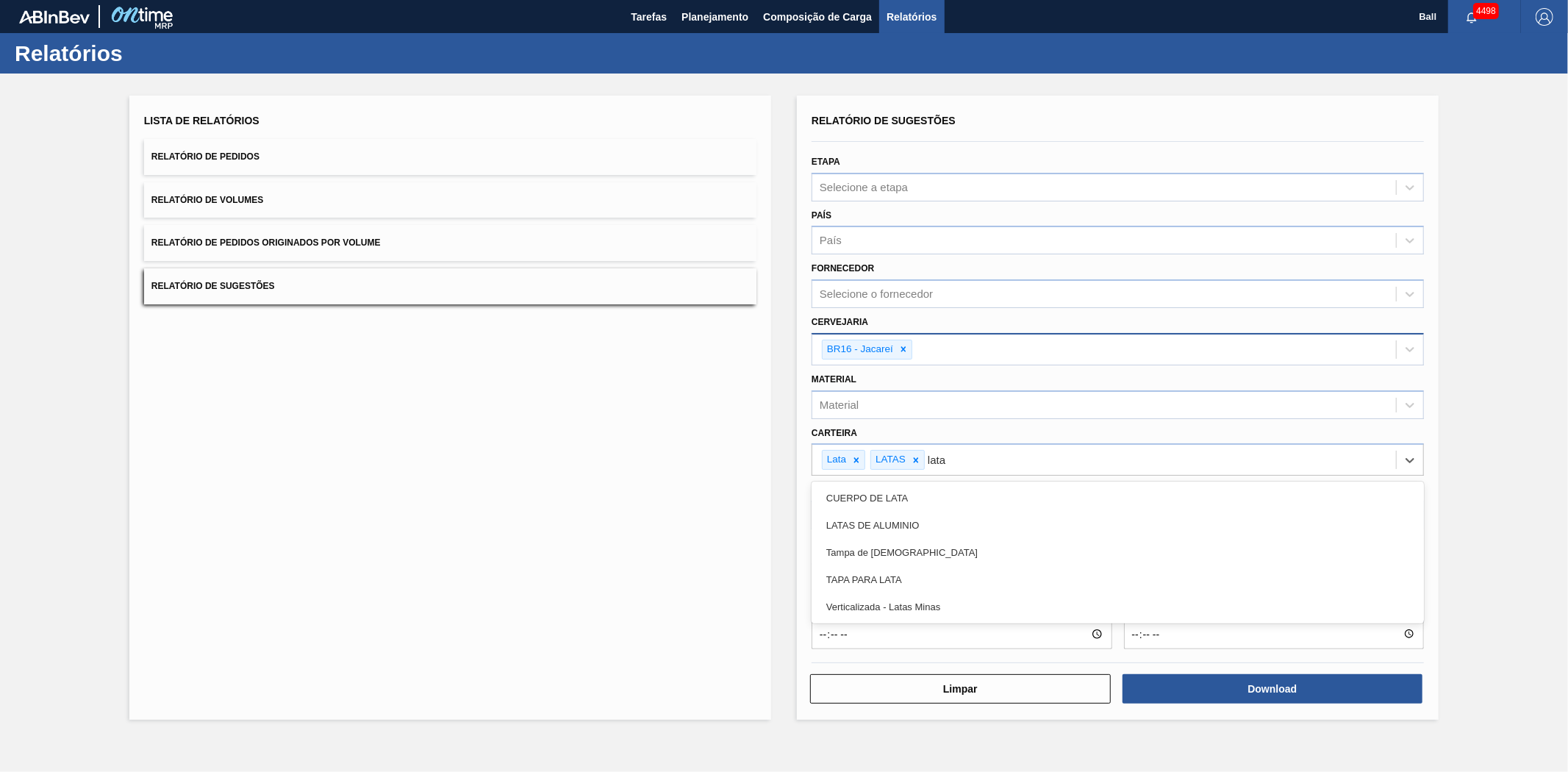
type input "lata"
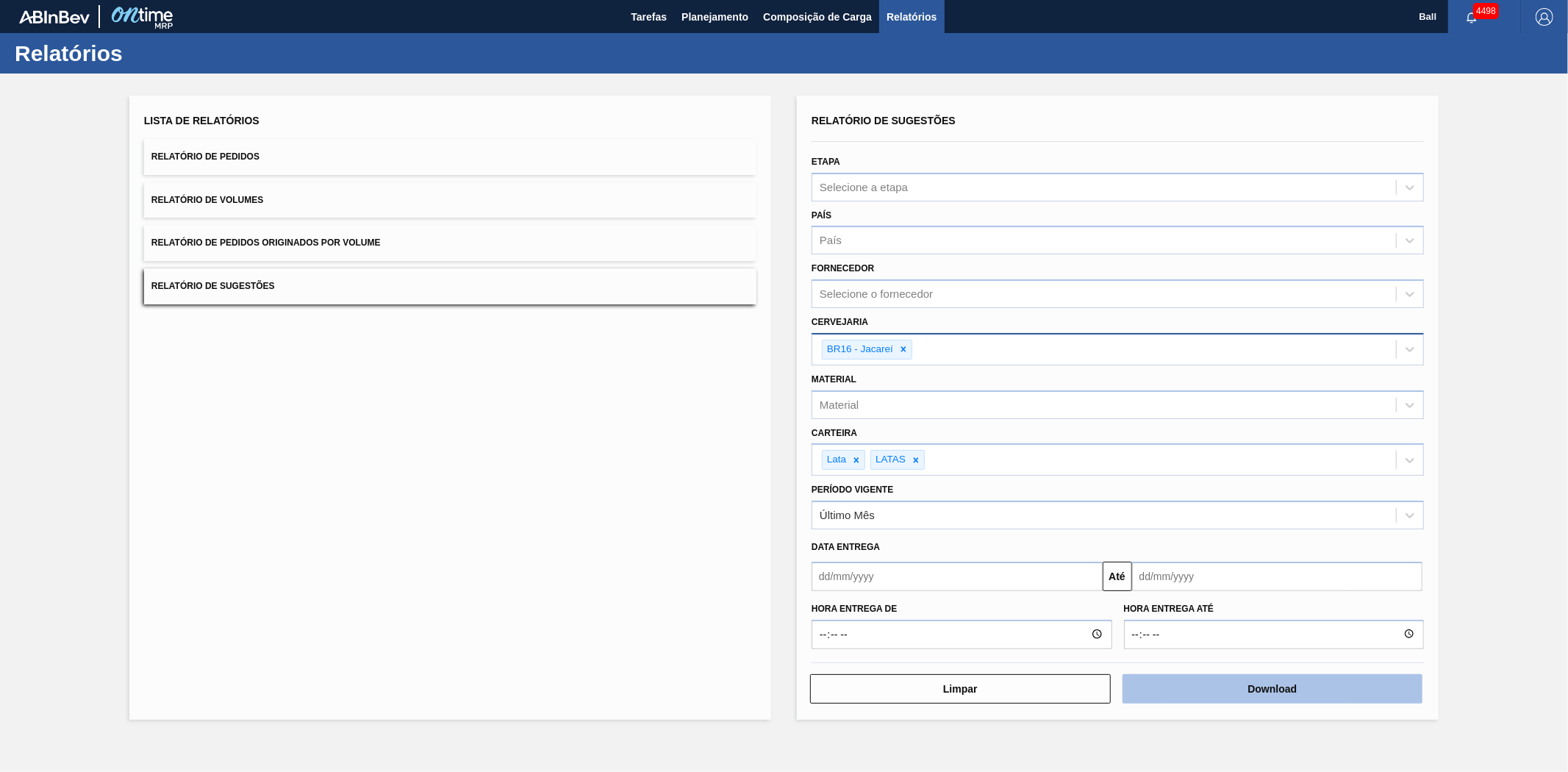
click at [1211, 684] on button "Download" at bounding box center [1273, 689] width 301 height 29
click at [1277, 682] on button "Download" at bounding box center [1273, 689] width 301 height 29
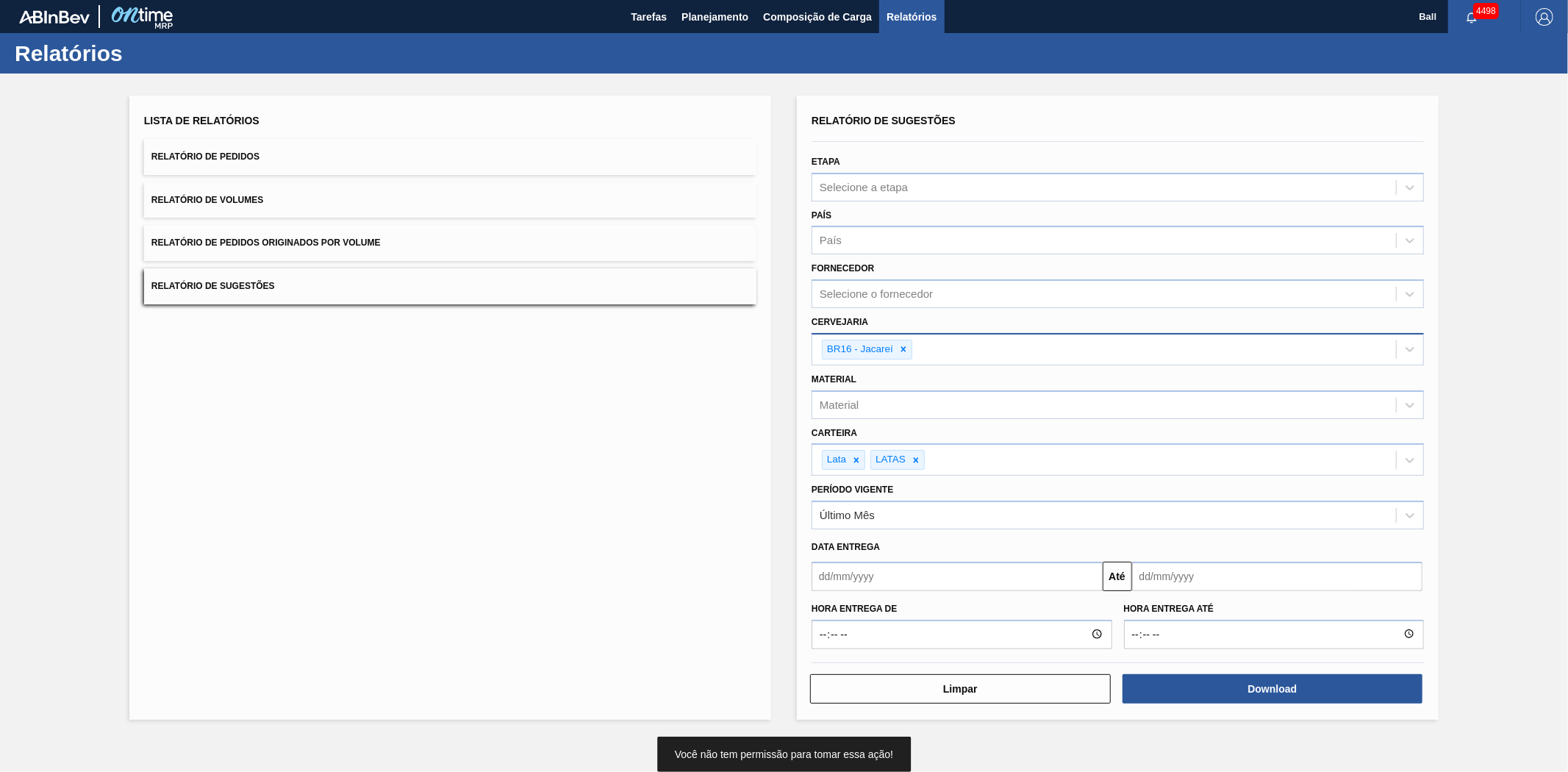
click at [269, 164] on button "Relatório de Pedidos" at bounding box center [450, 157] width 613 height 36
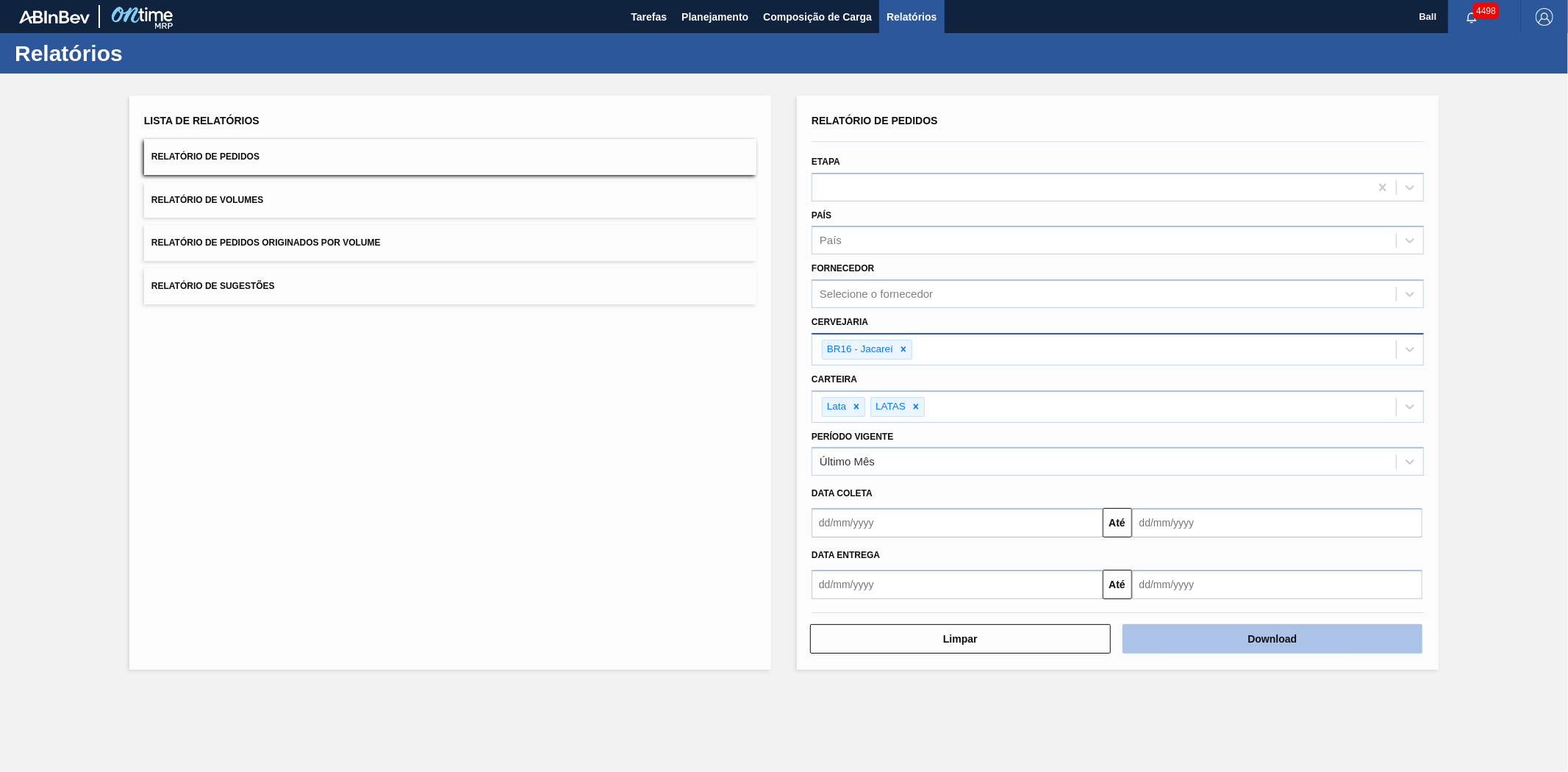
click at [1254, 634] on button "Download" at bounding box center [1273, 639] width 301 height 29
